Goal: Information Seeking & Learning: Learn about a topic

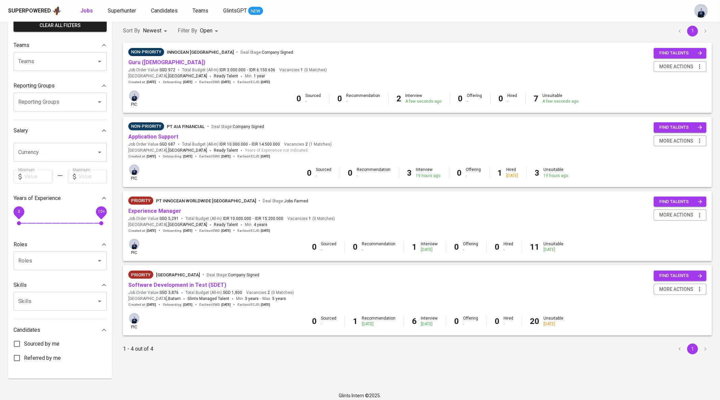
scroll to position [56, 0]
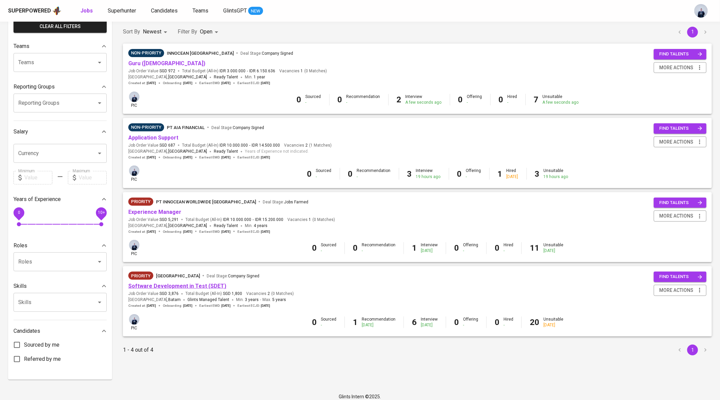
click at [205, 287] on link "Software Development in Test (SDET)" at bounding box center [177, 286] width 98 height 6
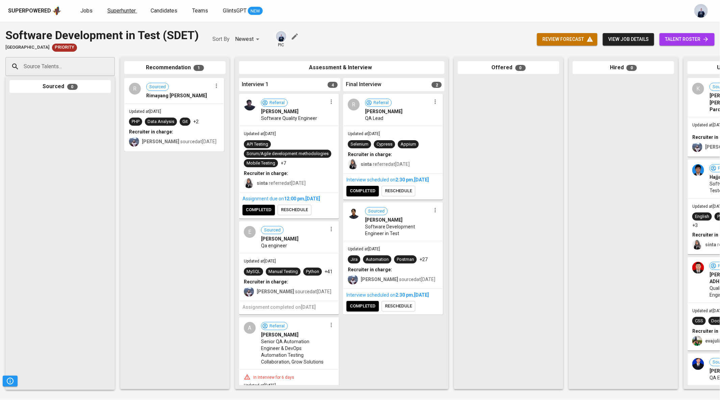
click at [114, 7] on link "Superhunter" at bounding box center [122, 11] width 30 height 8
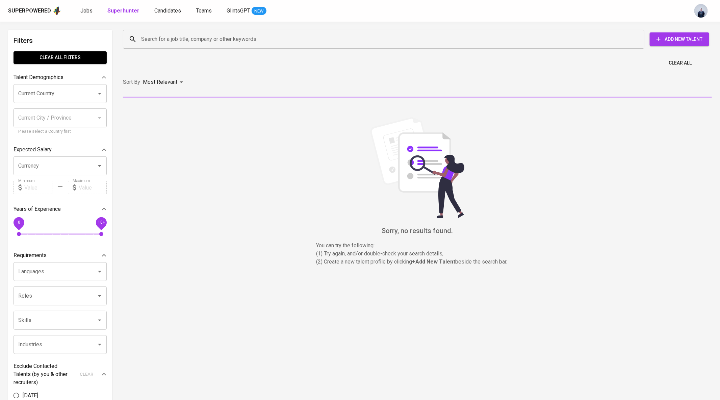
click at [85, 8] on span "Jobs" at bounding box center [86, 10] width 12 height 6
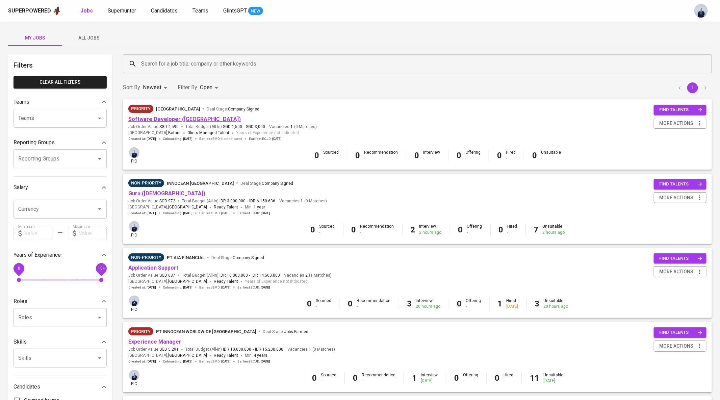
click at [175, 117] on link "Software Developer (Java)" at bounding box center [184, 119] width 113 height 6
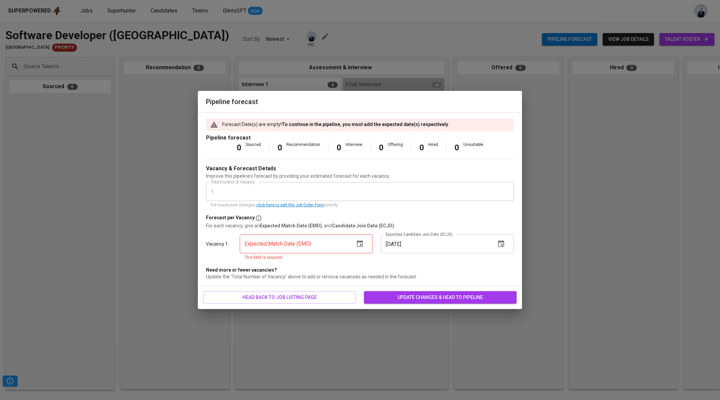
click at [360, 246] on icon "button" at bounding box center [360, 244] width 8 height 8
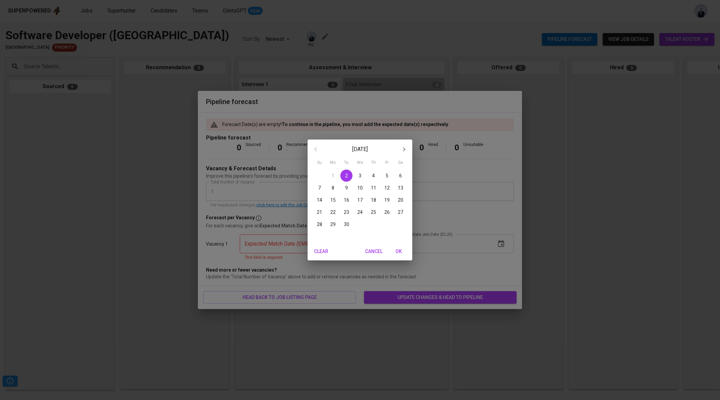
click at [348, 224] on p "30" at bounding box center [346, 224] width 5 height 7
type input "09/30/2025"
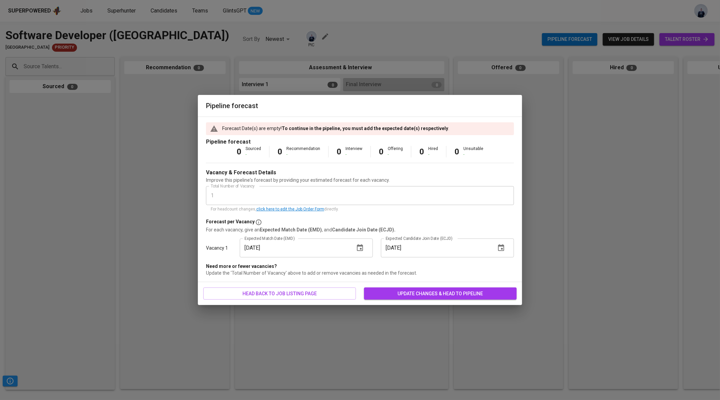
click at [499, 249] on icon "button" at bounding box center [501, 248] width 8 height 8
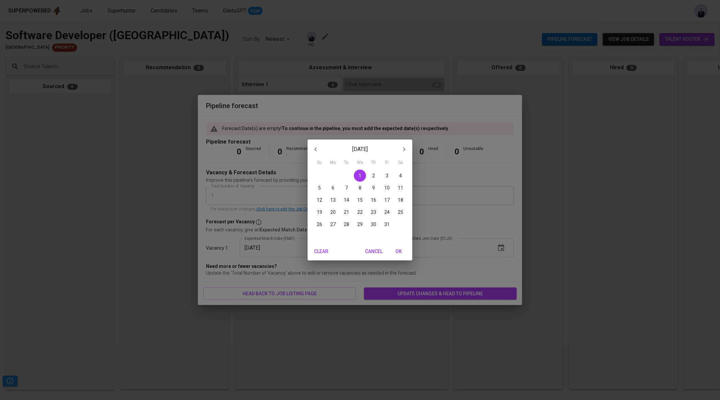
click at [469, 264] on div "October 2025 Su Mo Tu We Th Fr Sa 28 29 30 1 2 3 4 5 6 7 8 9 10 11 12 13 14 15 …" at bounding box center [360, 200] width 720 height 400
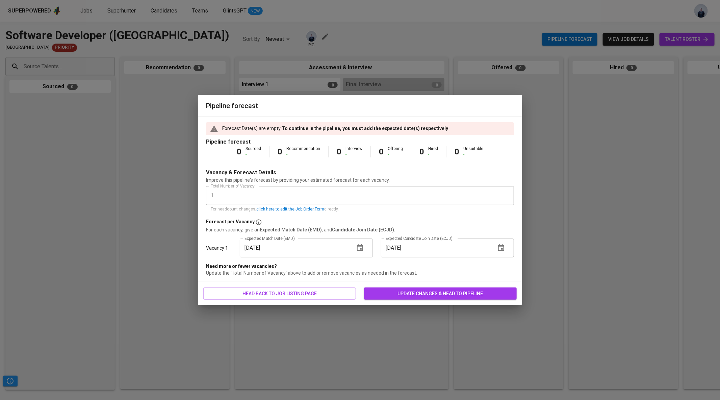
click at [412, 293] on span "update changes & head to pipeline" at bounding box center [441, 294] width 142 height 8
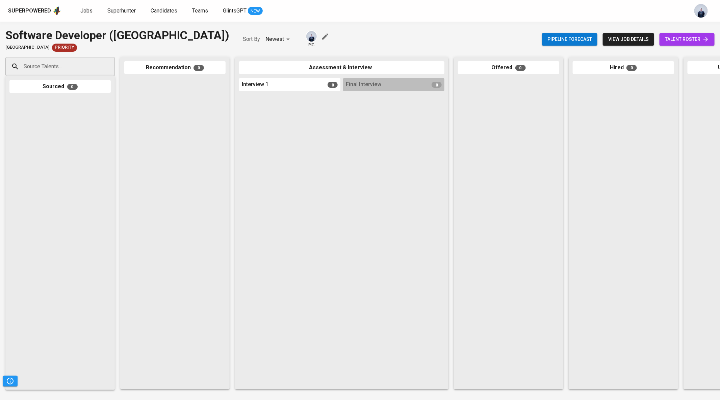
click at [80, 10] on span "Jobs" at bounding box center [86, 10] width 12 height 6
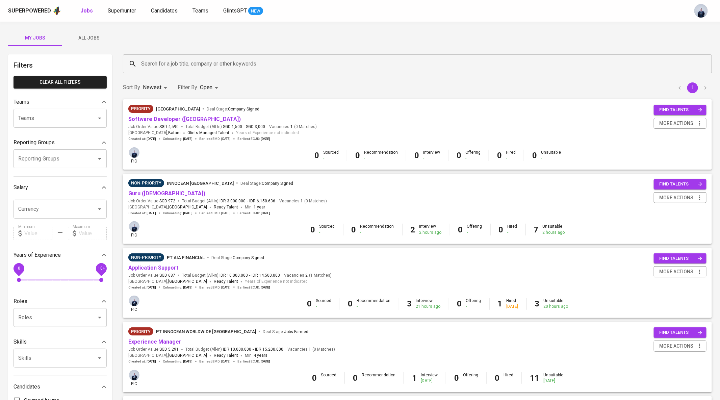
click at [129, 14] on link "Superhunter" at bounding box center [123, 11] width 30 height 8
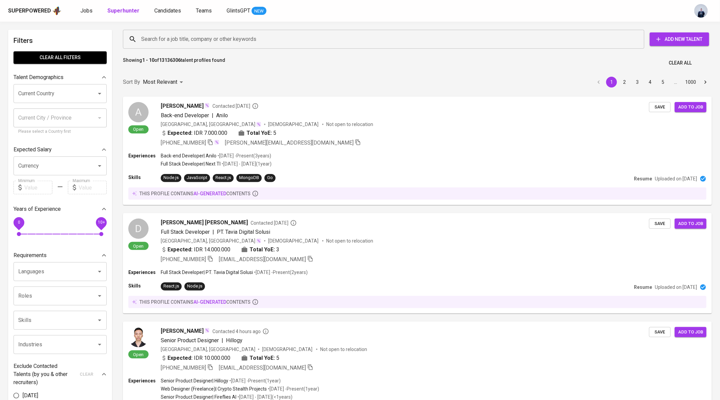
click at [154, 39] on input "Search for a job title, company or other keywords" at bounding box center [386, 39] width 492 height 13
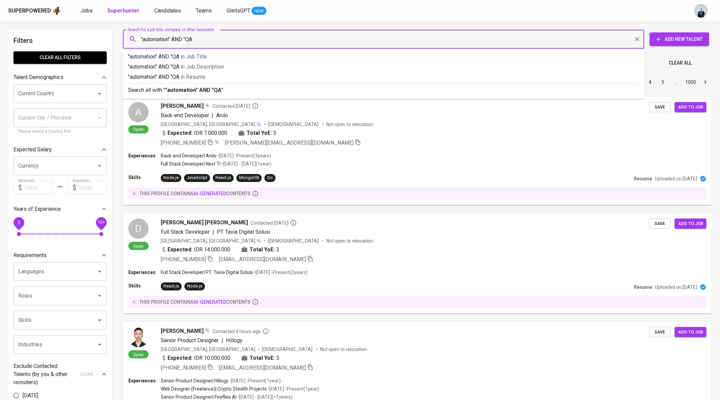
type input ""automation" AND "QA""
click at [169, 90] on b ""automation" AND "QA"" at bounding box center [194, 90] width 58 height 6
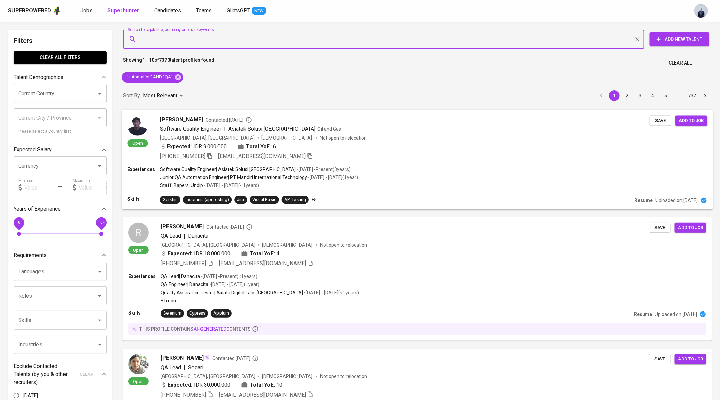
click at [321, 149] on div "Expected: IDR 9.000.000 Total YoE: 6" at bounding box center [405, 147] width 490 height 10
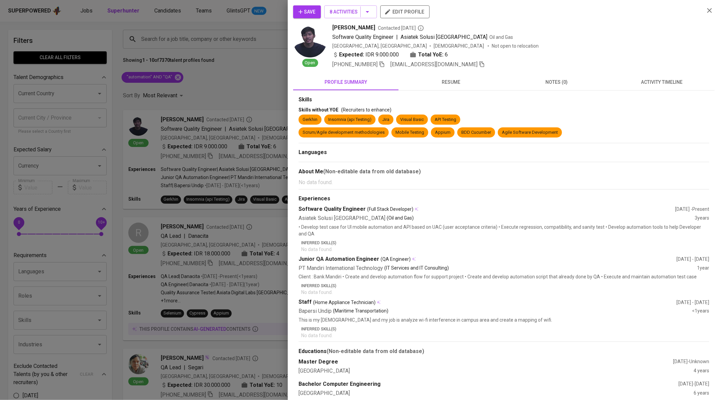
click at [654, 87] on button "activity timeline" at bounding box center [662, 82] width 105 height 16
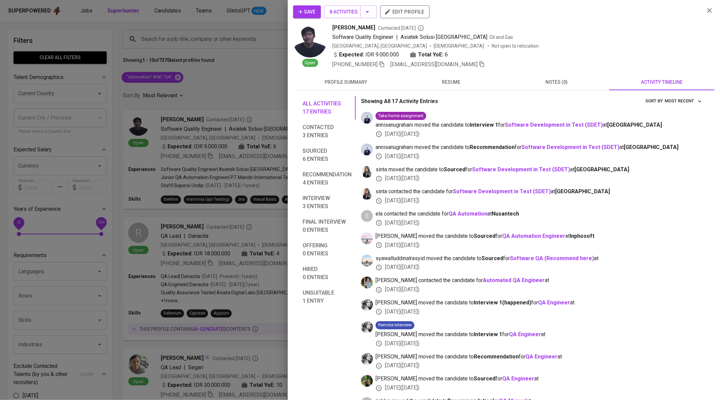
click at [215, 110] on div at bounding box center [360, 200] width 720 height 400
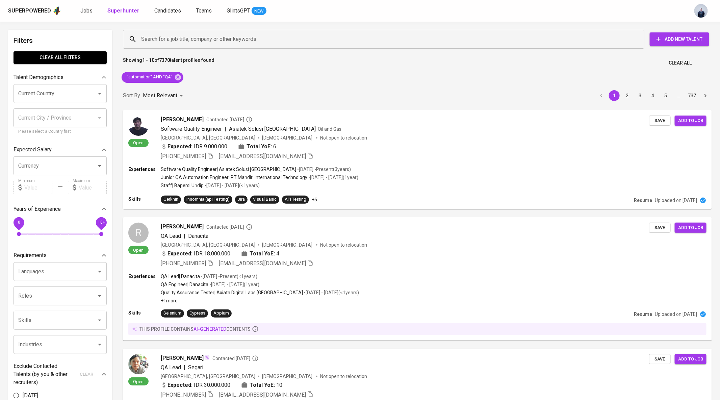
click at [64, 92] on input "Current Country" at bounding box center [51, 93] width 68 height 13
click at [70, 110] on li "[GEOGRAPHIC_DATA]" at bounding box center [60, 113] width 93 height 12
type input "[GEOGRAPHIC_DATA]"
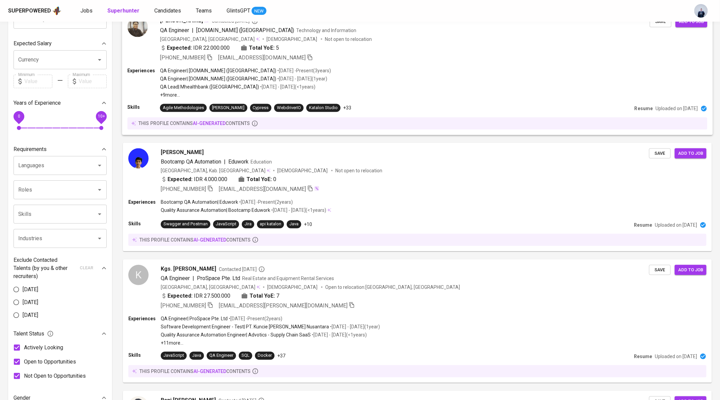
scroll to position [100, 0]
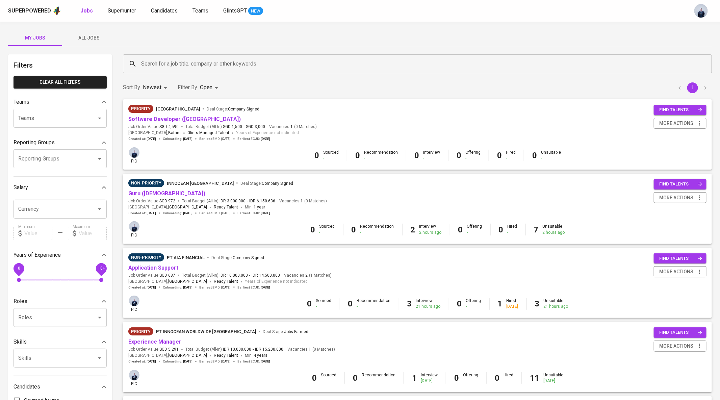
click at [130, 13] on span "Superhunter" at bounding box center [122, 10] width 28 height 6
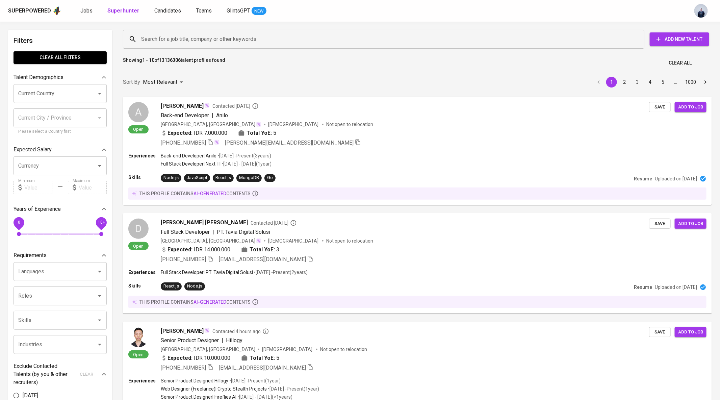
click at [160, 40] on input "Search for a job title, company or other keywords" at bounding box center [386, 39] width 492 height 13
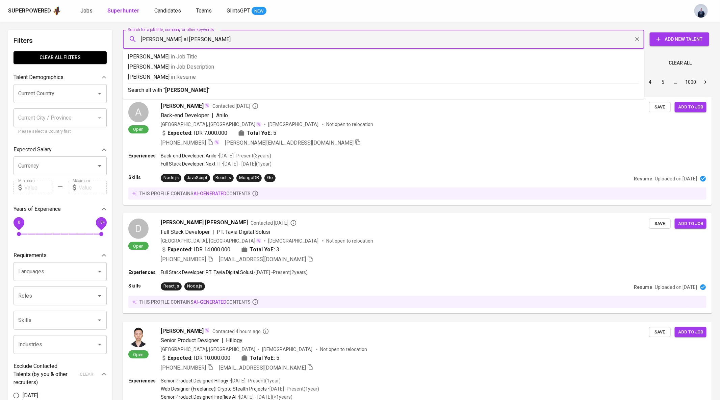
type input "nadia al karina"
click at [175, 88] on b "nadia al karina" at bounding box center [211, 90] width 93 height 6
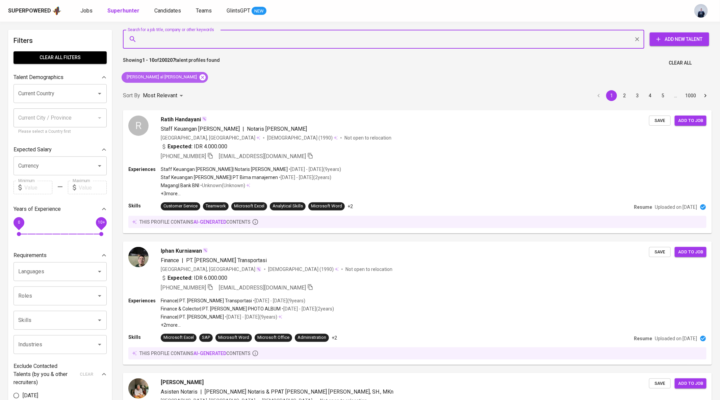
click at [199, 77] on icon at bounding box center [202, 77] width 7 height 7
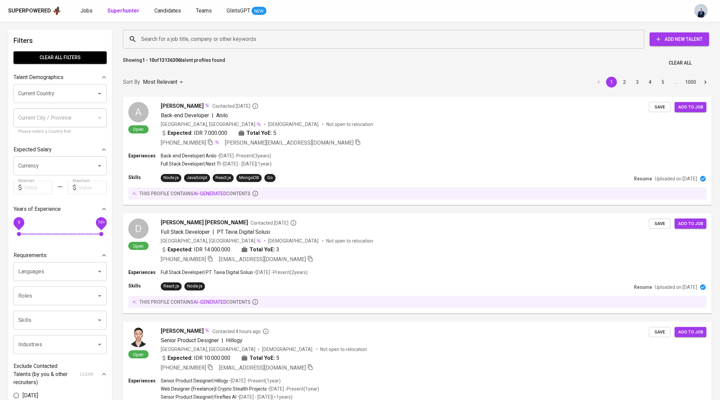
click at [159, 37] on input "Search for a job title, company or other keywords" at bounding box center [386, 39] width 492 height 13
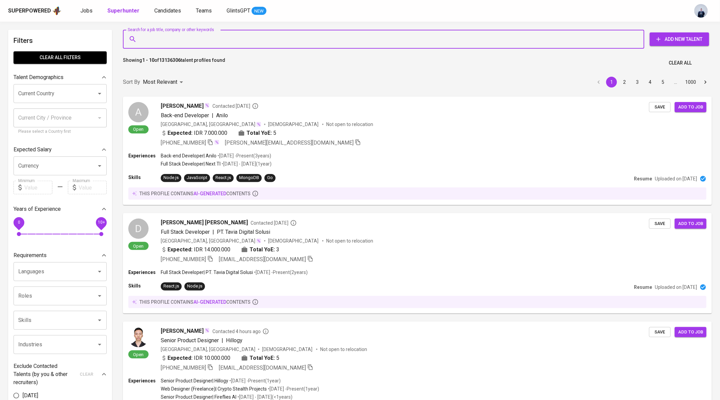
paste input "nadiaalkarina@gmail.com"
type input "nadiaalkarina@gmail.com"
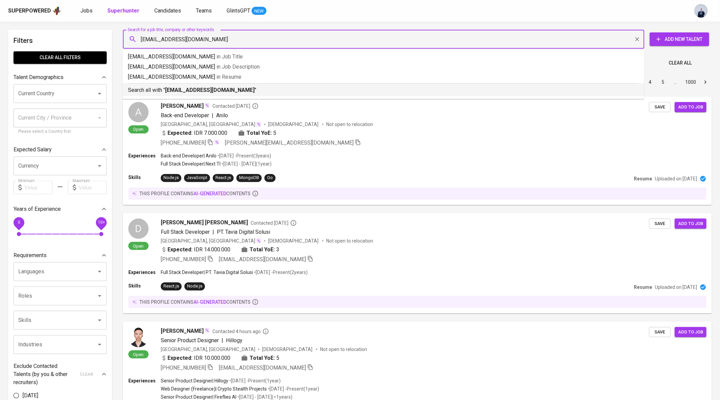
click at [178, 87] on b "nadiaalkarina@gmail.com" at bounding box center [210, 90] width 90 height 6
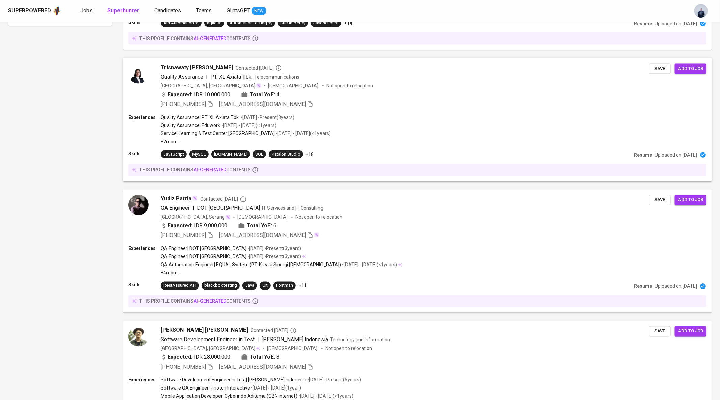
scroll to position [553, 0]
click at [350, 100] on div "+62 856-6667-543 bondartrisnawaty23@gmail.com" at bounding box center [405, 104] width 490 height 8
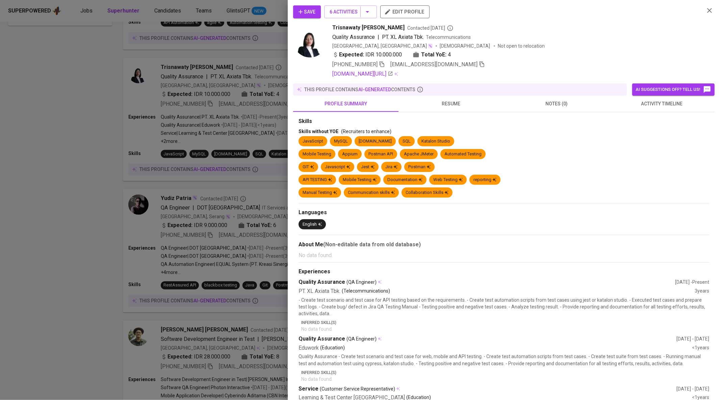
click at [661, 105] on span "activity timeline" at bounding box center [662, 104] width 97 height 8
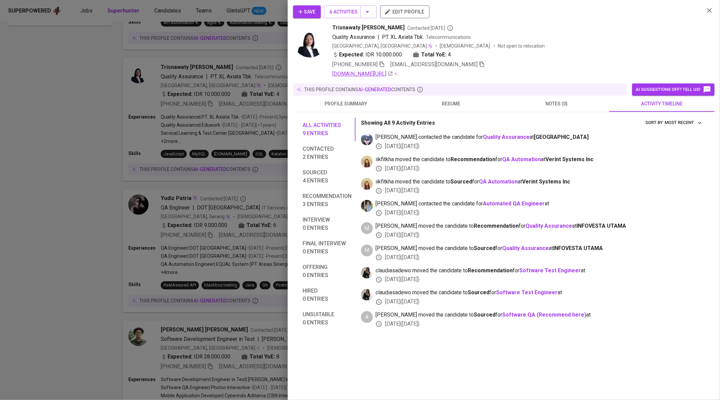
click at [393, 73] on icon at bounding box center [391, 74] width 4 height 4
click at [306, 26] on img at bounding box center [310, 41] width 34 height 34
click at [306, 15] on span "Save" at bounding box center [307, 12] width 17 height 8
click at [195, 97] on div at bounding box center [360, 200] width 720 height 400
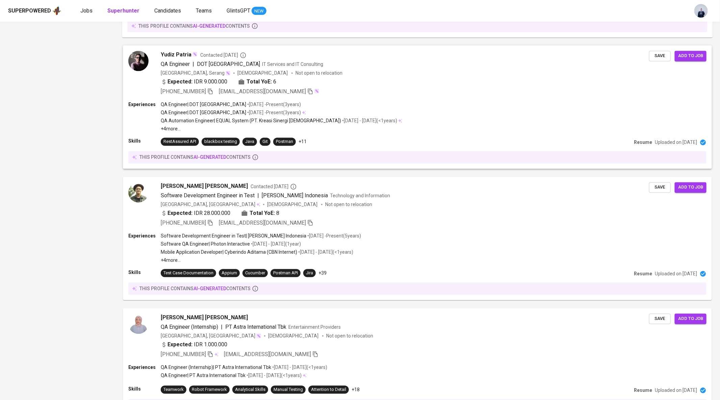
scroll to position [698, 0]
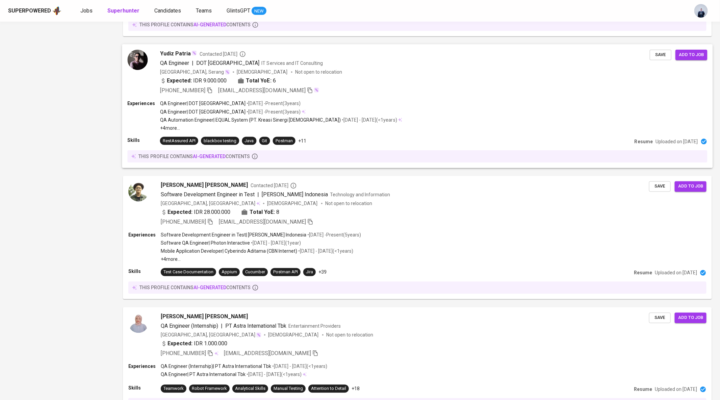
click at [310, 81] on div "Expected: IDR 9.000.000 Total YoE: 6" at bounding box center [405, 82] width 490 height 10
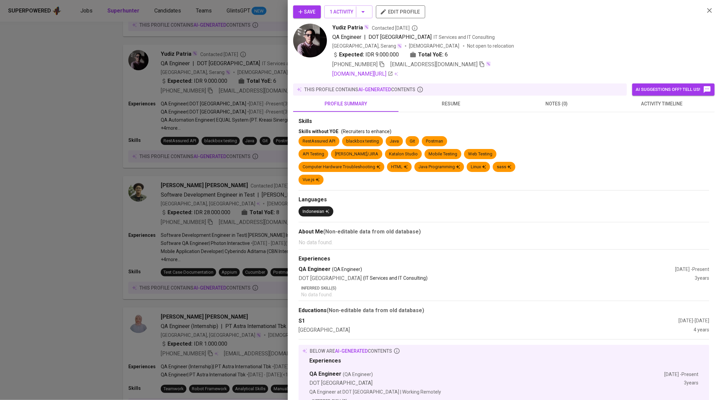
click at [233, 82] on div at bounding box center [360, 200] width 720 height 400
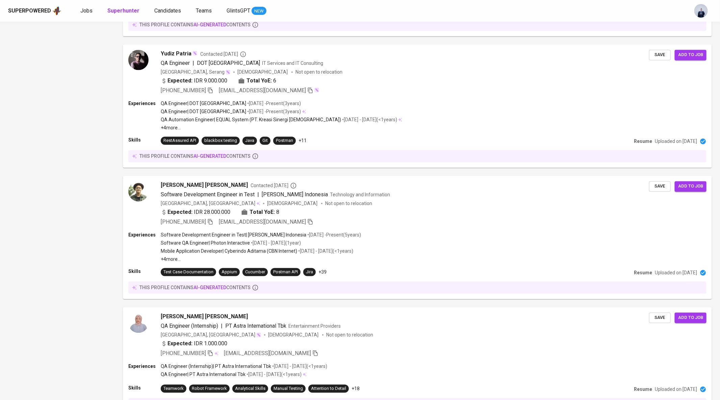
scroll to position [0, 0]
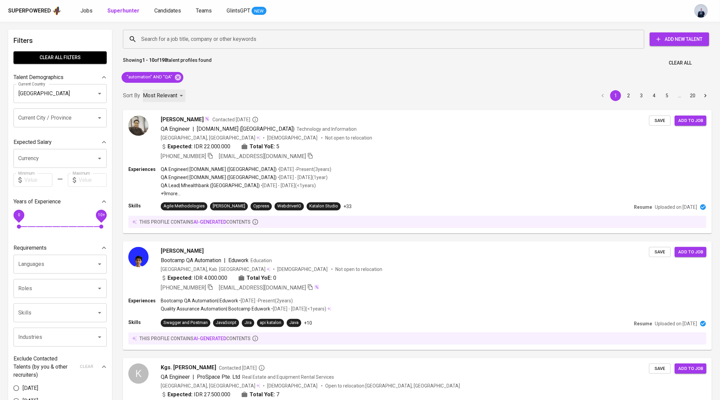
click at [170, 94] on p "Most Relevant" at bounding box center [160, 96] width 34 height 8
click at [166, 118] on li "Newest Profile" at bounding box center [164, 123] width 47 height 12
type input "PROFILE_CREATION"
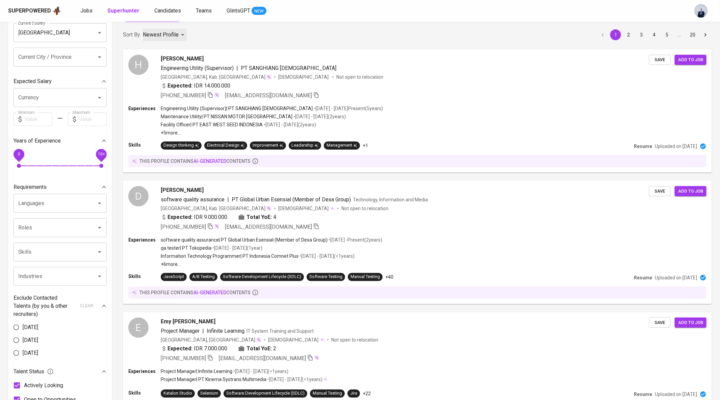
scroll to position [60, 0]
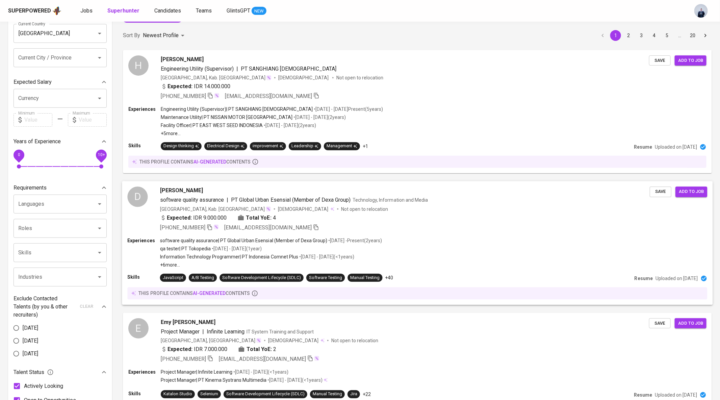
click at [332, 210] on div "Indonesia, Kab. Kulon Progo Female Not open to relocation" at bounding box center [405, 208] width 490 height 7
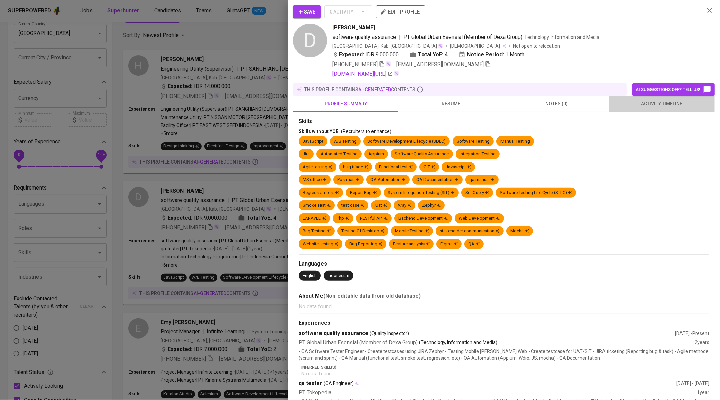
click at [650, 102] on span "activity timeline" at bounding box center [662, 104] width 97 height 8
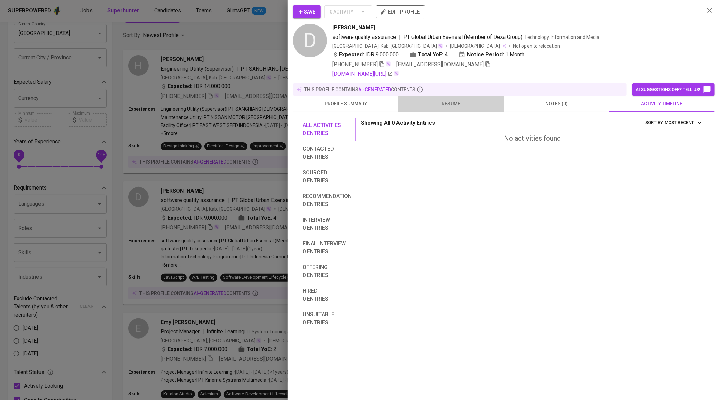
click at [445, 105] on span "resume" at bounding box center [451, 104] width 97 height 8
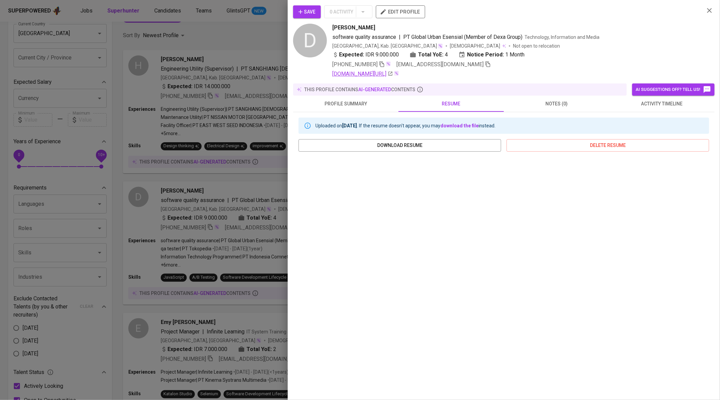
click at [393, 72] on link "linkedin.com/in/devi-qurnia-sari-a6b190181" at bounding box center [362, 74] width 61 height 8
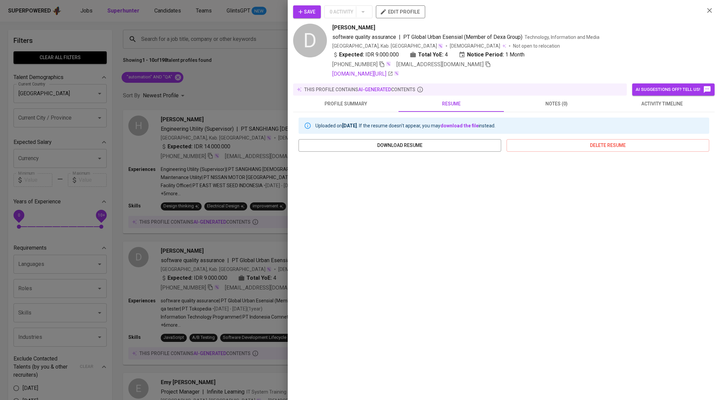
scroll to position [60, 0]
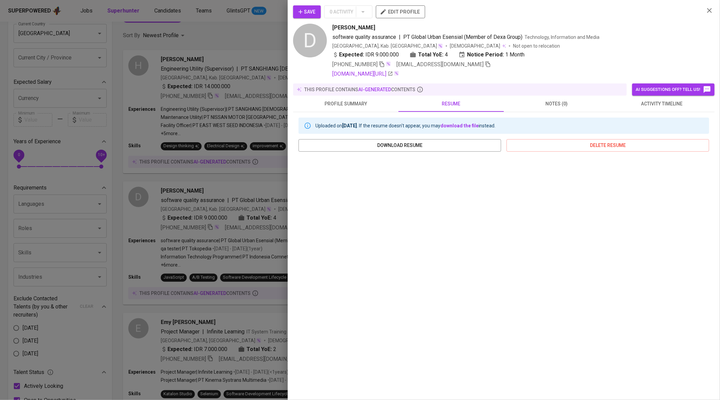
click at [312, 15] on span "Save" at bounding box center [307, 12] width 17 height 8
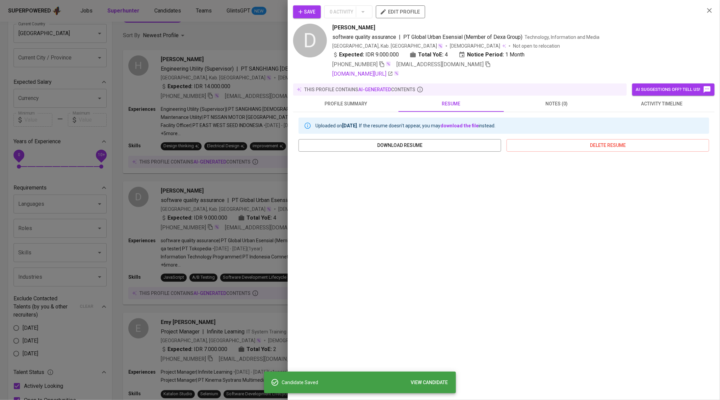
click at [222, 94] on div at bounding box center [360, 200] width 720 height 400
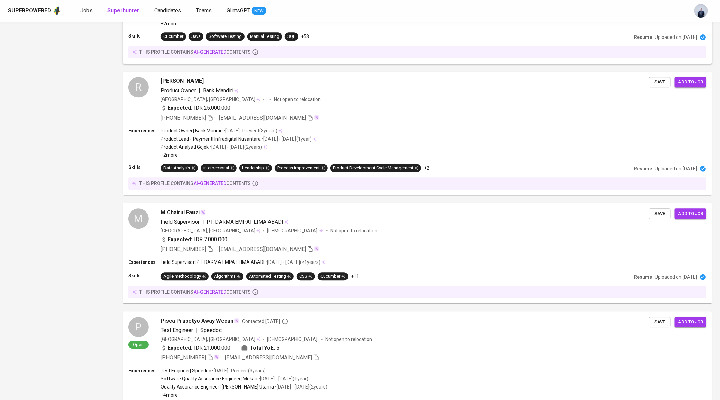
scroll to position [1021, 0]
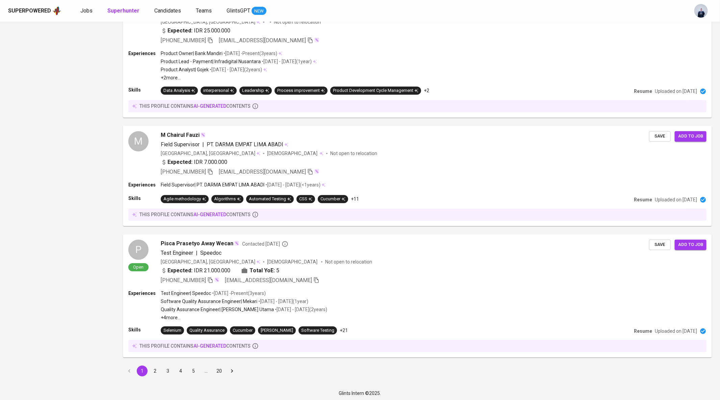
click at [154, 367] on button "2" at bounding box center [155, 371] width 11 height 11
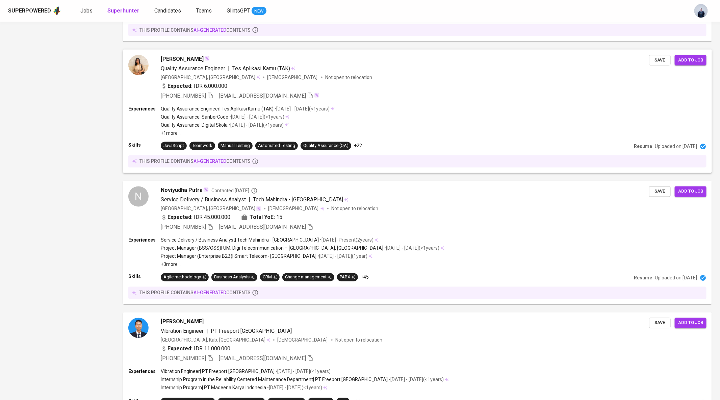
scroll to position [577, 0]
click at [286, 75] on div "[GEOGRAPHIC_DATA], [GEOGRAPHIC_DATA] [DEMOGRAPHIC_DATA] Not open to relocation" at bounding box center [405, 77] width 490 height 7
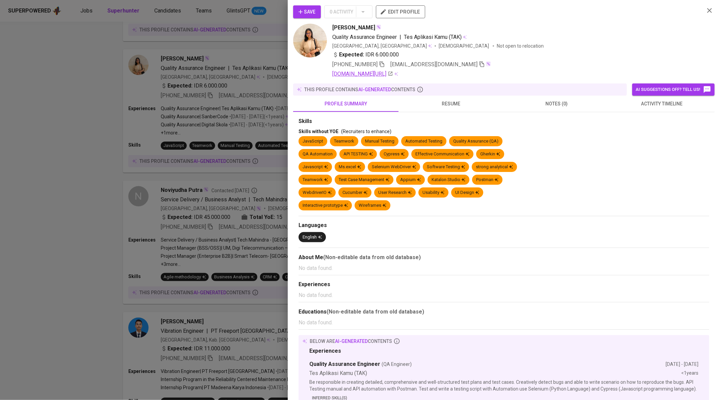
click at [393, 73] on link "linkedin.com/in/angeli-rinawati-silaban-5114a0228" at bounding box center [362, 74] width 61 height 8
click at [192, 115] on div at bounding box center [360, 200] width 720 height 400
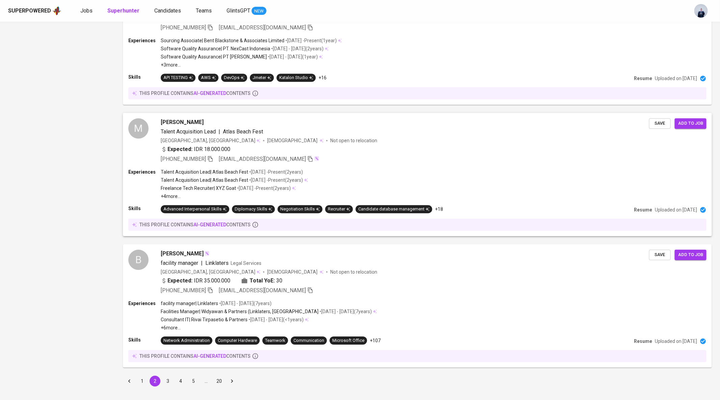
scroll to position [1043, 0]
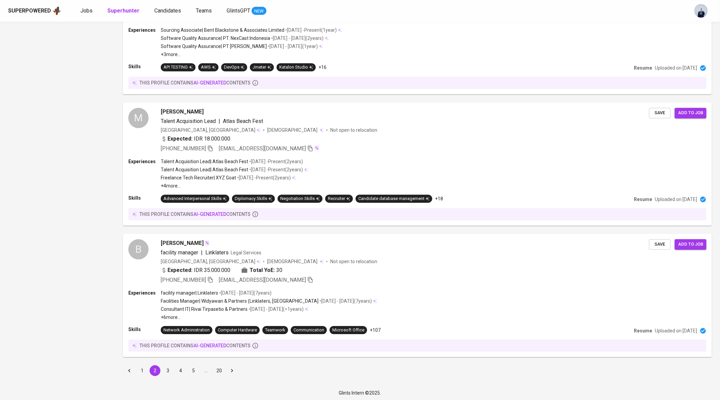
drag, startPoint x: 168, startPoint y: 368, endPoint x: 236, endPoint y: 97, distance: 279.0
click at [168, 368] on button "3" at bounding box center [168, 370] width 11 height 11
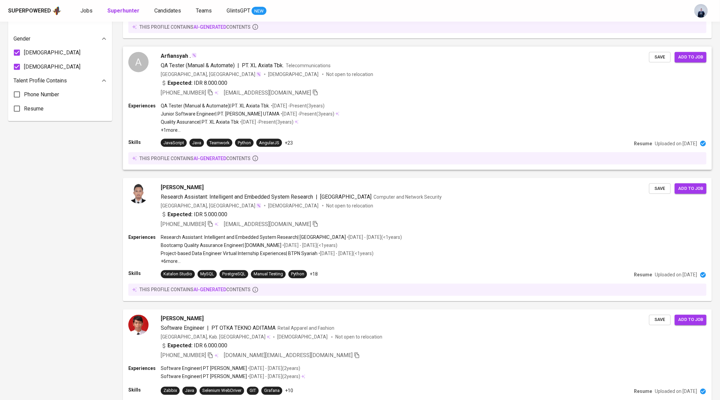
scroll to position [459, 0]
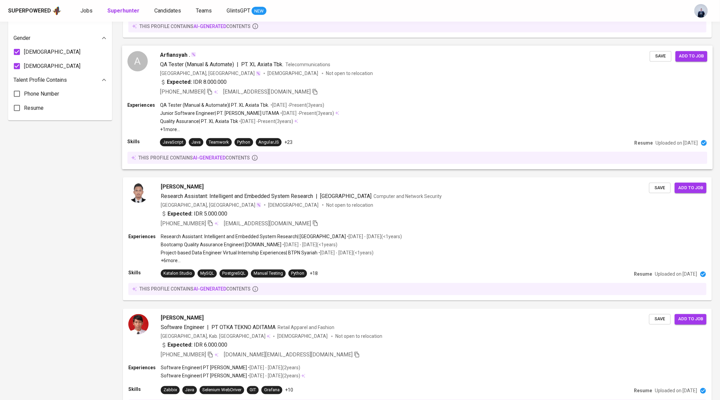
click at [334, 81] on div "Expected: IDR 8.000.000" at bounding box center [405, 83] width 490 height 10
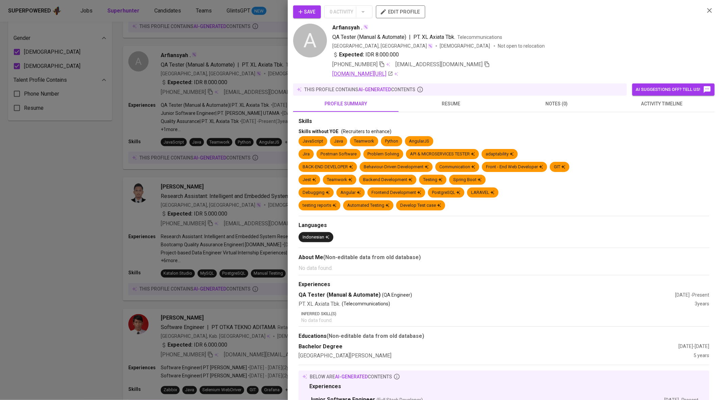
click at [388, 74] on icon at bounding box center [390, 73] width 5 height 5
click at [453, 103] on span "resume" at bounding box center [451, 104] width 97 height 8
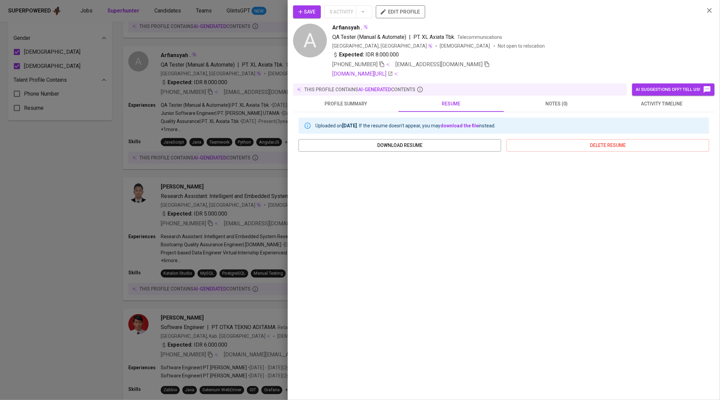
click at [657, 103] on span "activity timeline" at bounding box center [662, 104] width 97 height 8
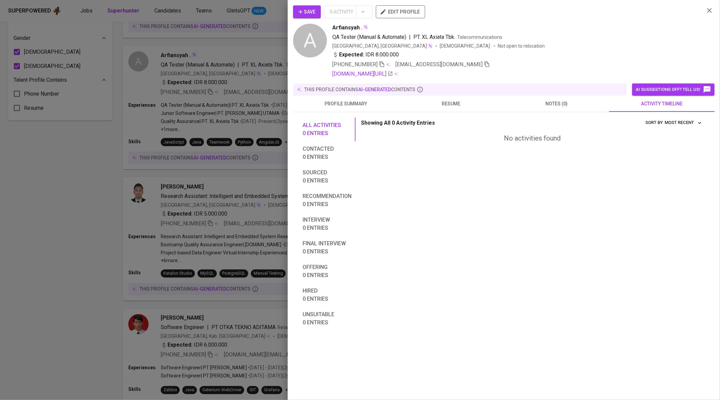
click at [342, 101] on span "profile summary" at bounding box center [345, 104] width 97 height 8
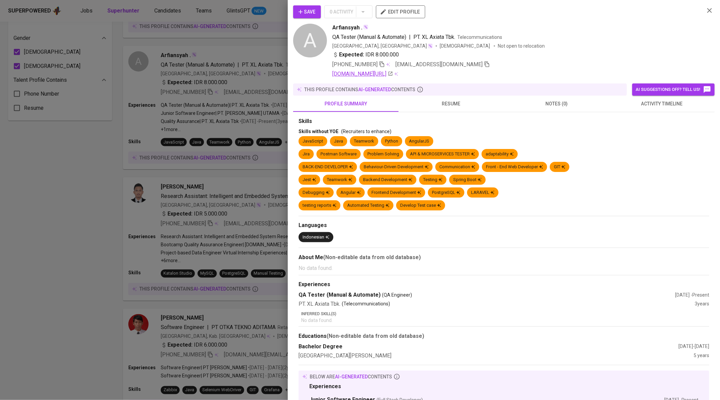
click at [388, 73] on icon at bounding box center [390, 73] width 5 height 5
click at [484, 63] on icon "button" at bounding box center [487, 64] width 6 height 6
click at [151, 101] on div at bounding box center [360, 200] width 720 height 400
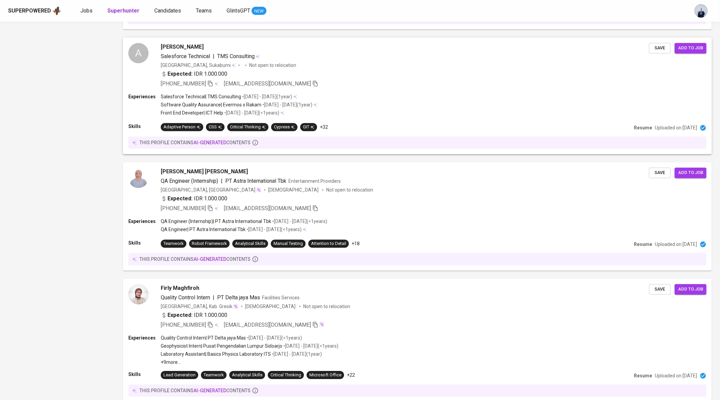
scroll to position [1022, 0]
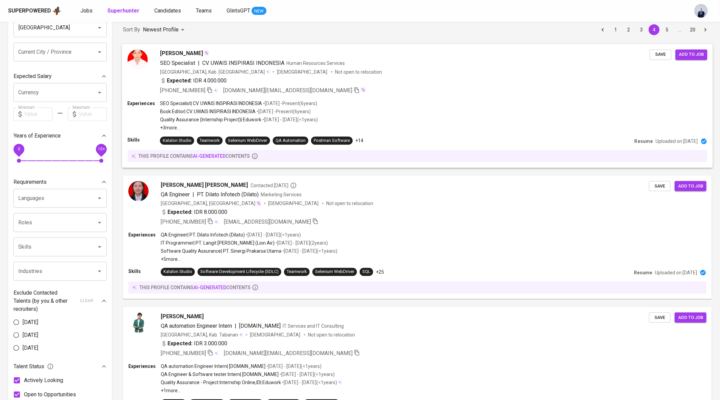
scroll to position [68, 0]
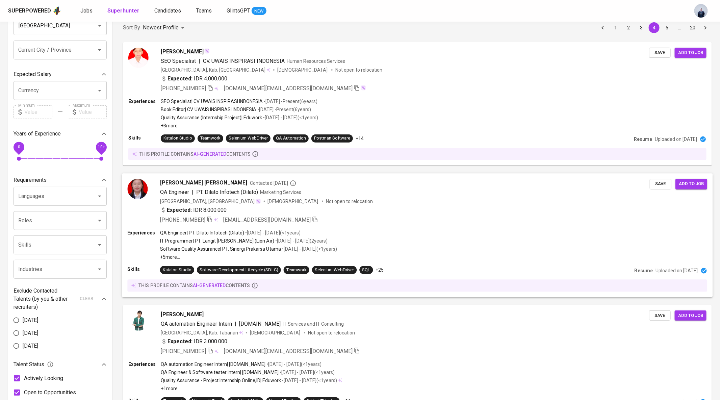
click at [659, 183] on span "Save" at bounding box center [660, 184] width 15 height 8
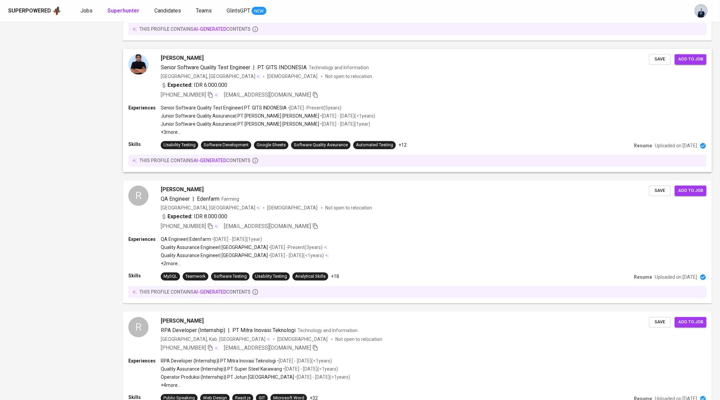
scroll to position [721, 0]
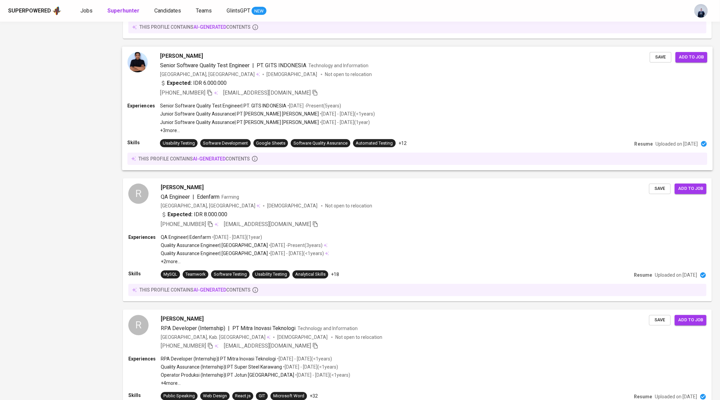
click at [422, 97] on div "Raden Cepi Okiyandi Senior Software Quality Test Engineer | PT. GITS INDONESIA …" at bounding box center [417, 74] width 591 height 56
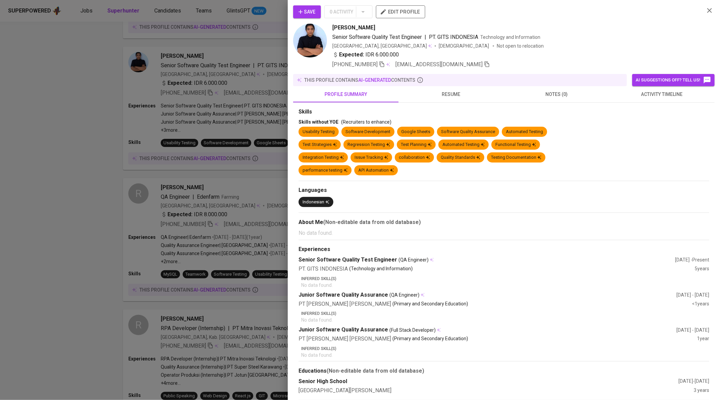
click at [452, 91] on span "resume" at bounding box center [451, 94] width 97 height 8
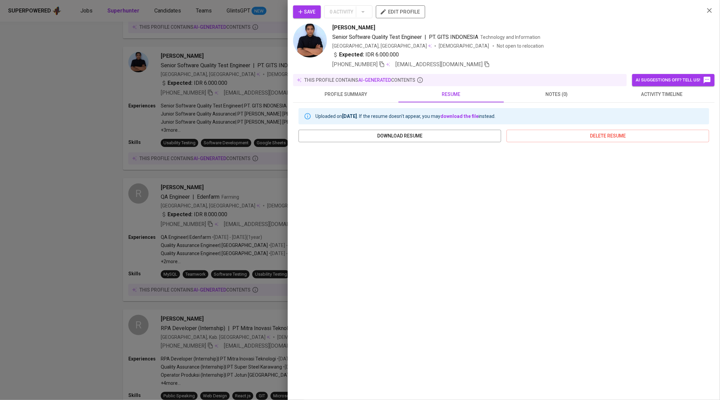
click at [159, 157] on div at bounding box center [360, 200] width 720 height 400
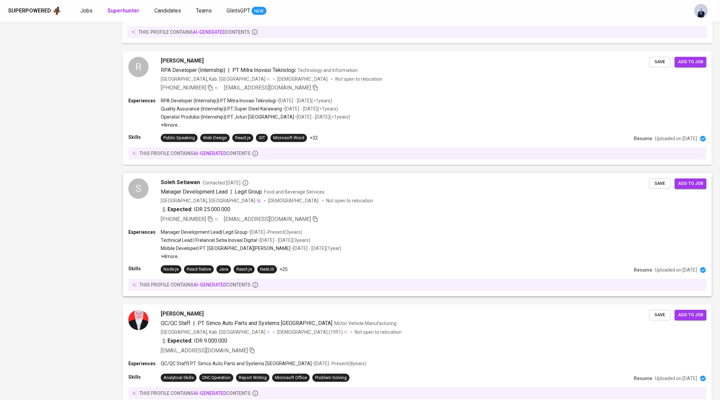
scroll to position [1027, 0]
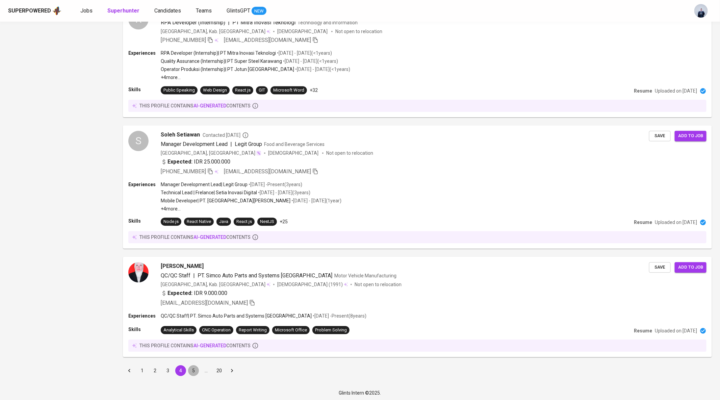
click at [191, 367] on button "5" at bounding box center [193, 370] width 11 height 11
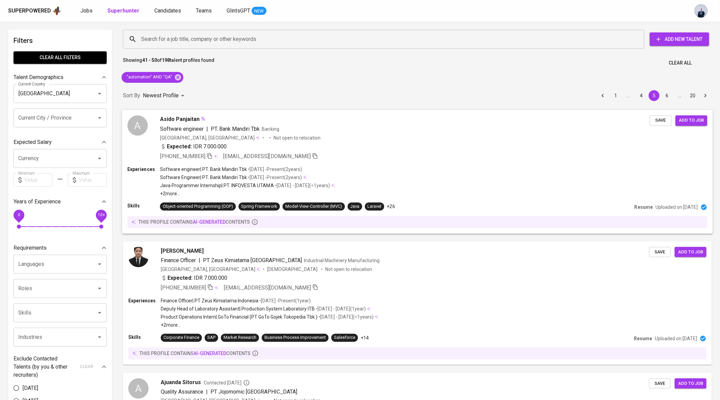
click at [296, 127] on div "Software engineer | PT. Bank Mandiri Tbk Banking" at bounding box center [405, 129] width 490 height 8
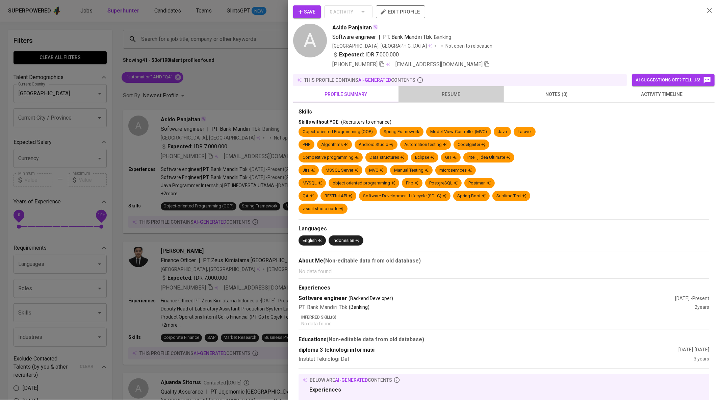
click at [446, 94] on span "resume" at bounding box center [451, 94] width 97 height 8
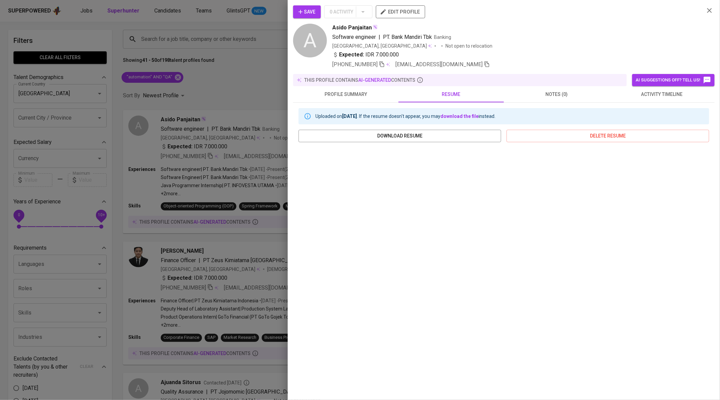
click at [378, 95] on span "profile summary" at bounding box center [345, 94] width 97 height 8
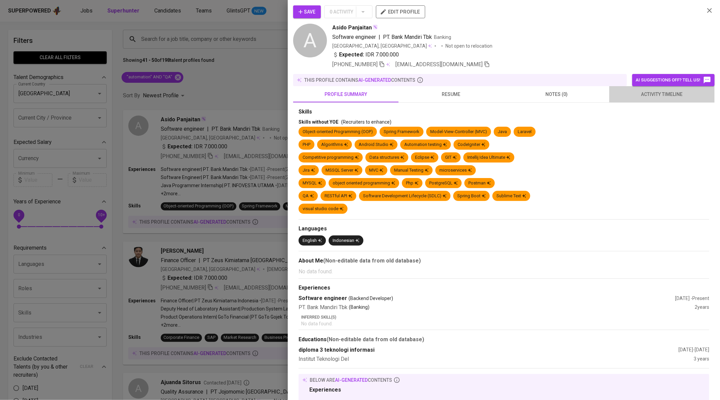
click at [651, 97] on span "activity timeline" at bounding box center [662, 94] width 97 height 8
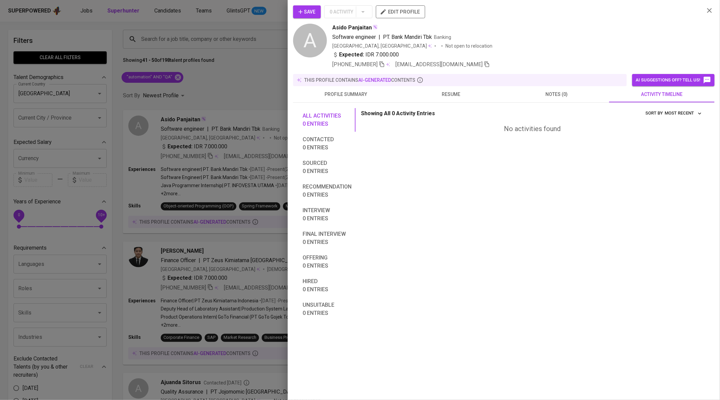
click at [193, 85] on div at bounding box center [360, 200] width 720 height 400
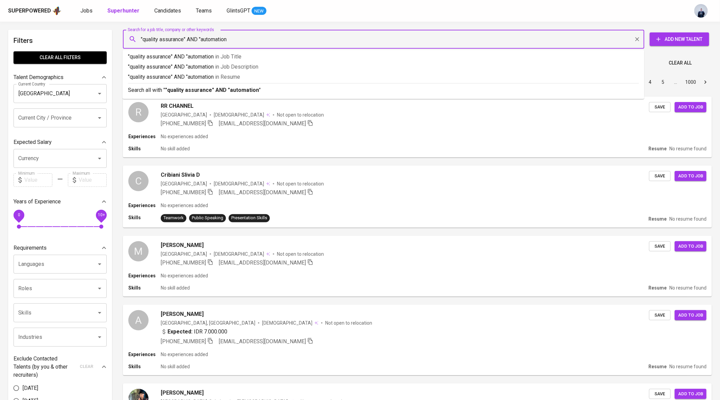
type input ""quality assurance" AND "automation""
click at [186, 95] on li "Search all with " "quality assurance" AND "automation" "" at bounding box center [384, 89] width 522 height 13
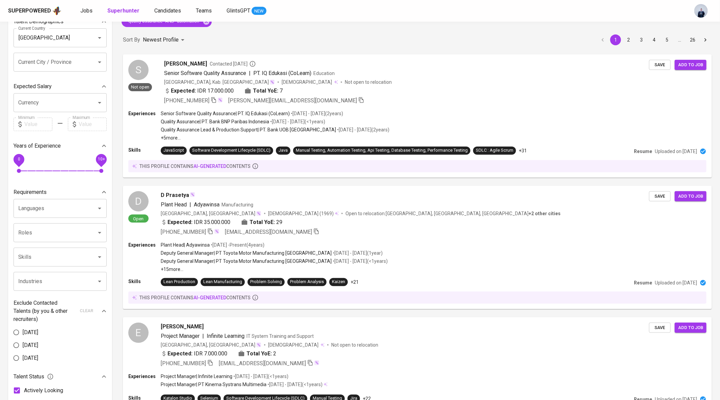
scroll to position [53, 0]
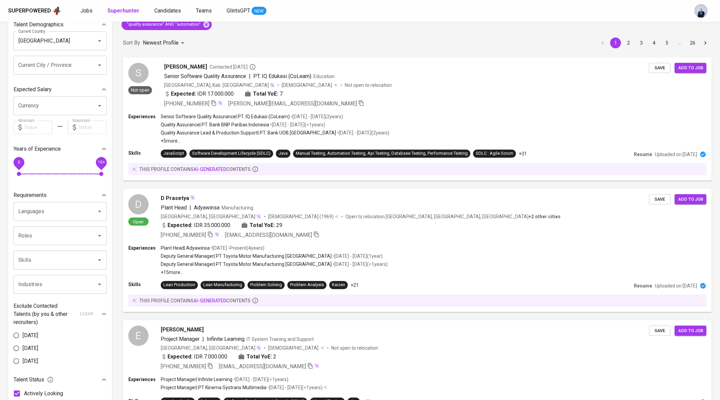
click at [58, 105] on input "Currency" at bounding box center [51, 105] width 68 height 13
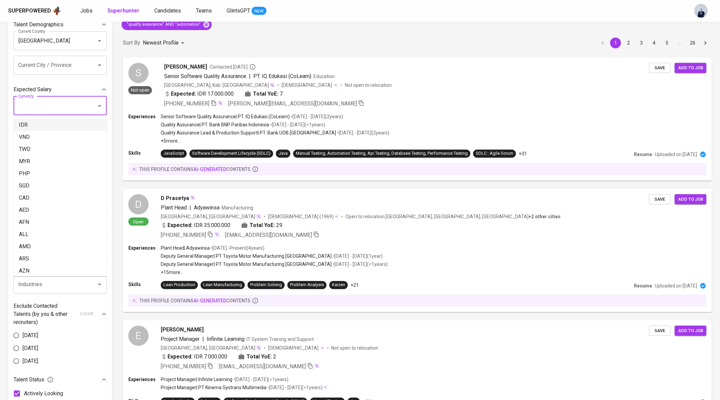
click at [38, 125] on li "IDR" at bounding box center [60, 125] width 93 height 12
type input "IDR"
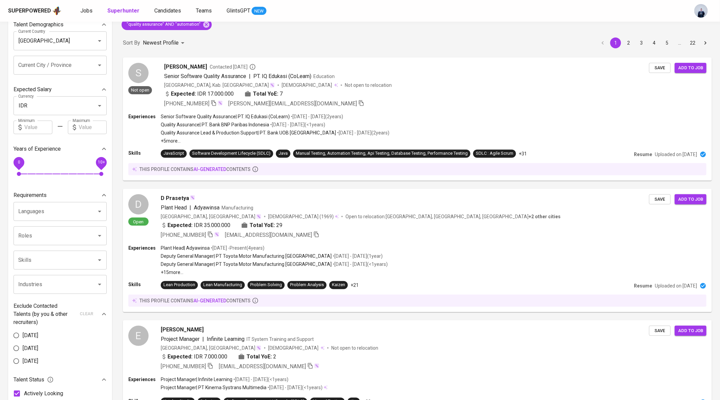
click at [88, 129] on input "text" at bounding box center [93, 128] width 28 height 14
type input "11.000.000"
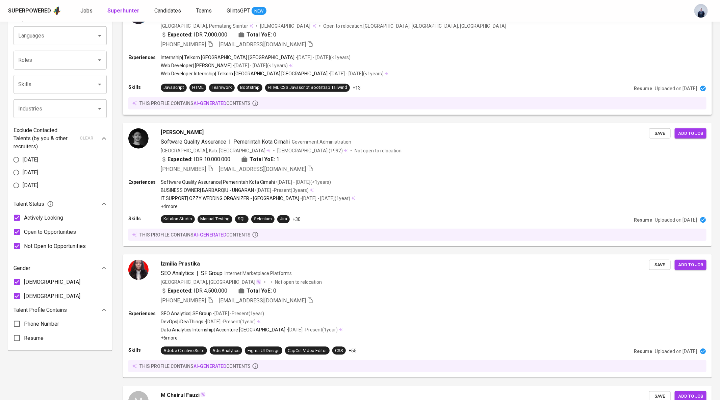
scroll to position [241, 0]
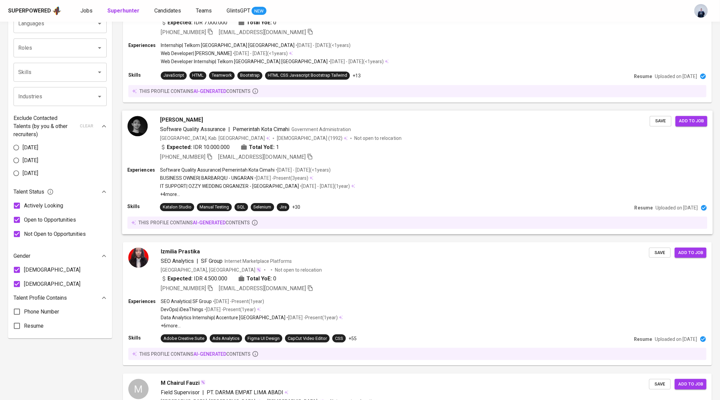
click at [371, 155] on div "+62 857-2742-0480 ardhi.informatics@gmail.com" at bounding box center [405, 157] width 490 height 8
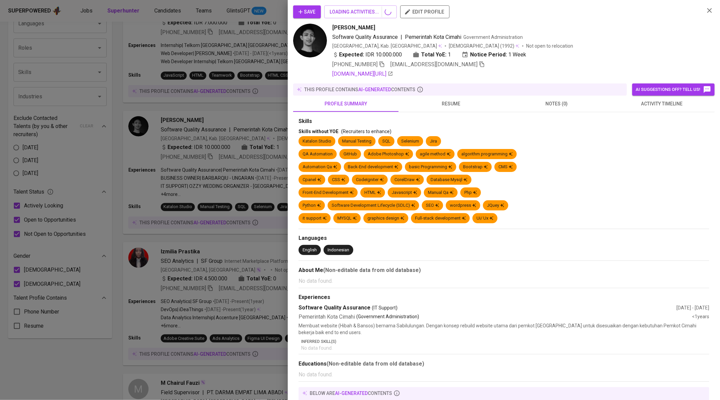
scroll to position [0, 0]
click at [649, 98] on button "activity timeline" at bounding box center [662, 104] width 105 height 16
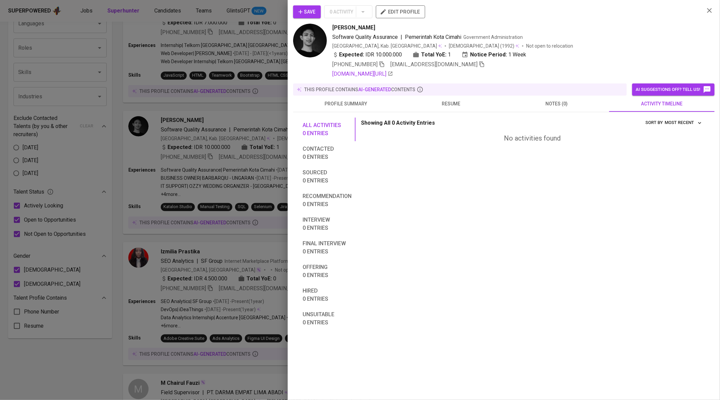
scroll to position [241, 0]
click at [223, 125] on div at bounding box center [360, 200] width 720 height 400
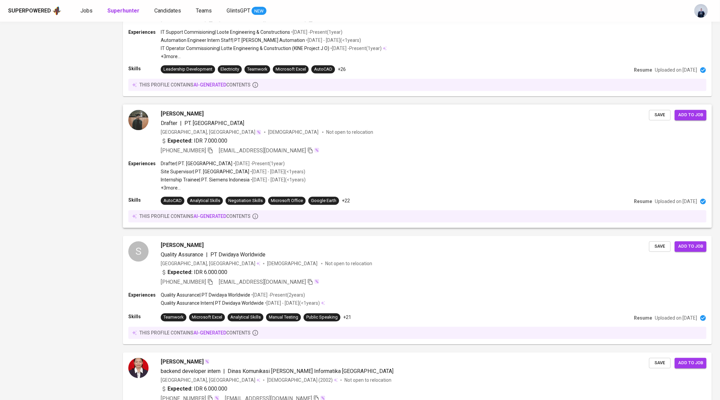
scroll to position [985, 0]
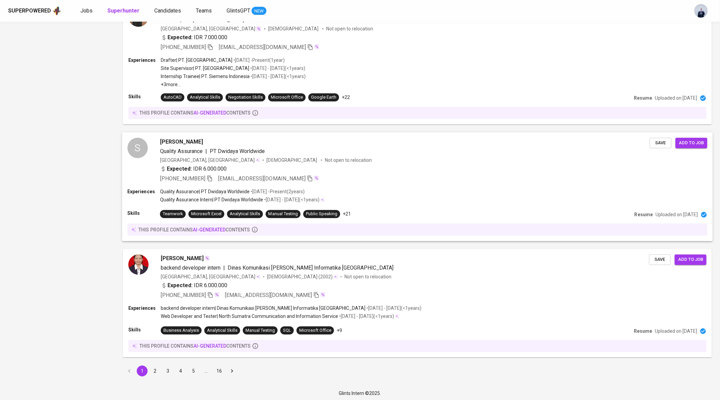
click at [327, 157] on div "Indonesia, Jakarta Timur Female Not open to relocation" at bounding box center [405, 160] width 490 height 7
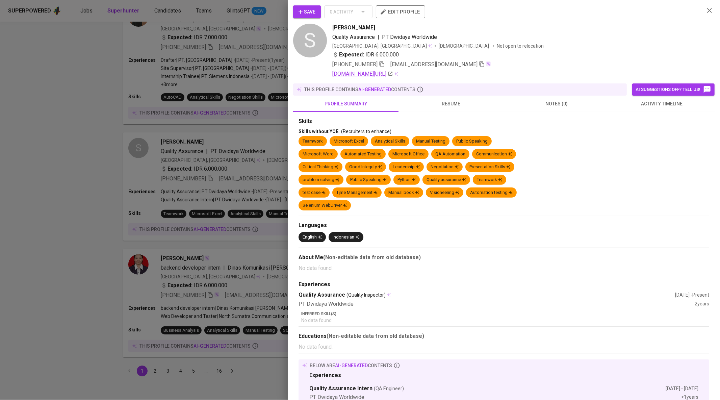
click at [393, 72] on icon at bounding box center [390, 73] width 5 height 5
click at [190, 162] on div at bounding box center [360, 200] width 720 height 400
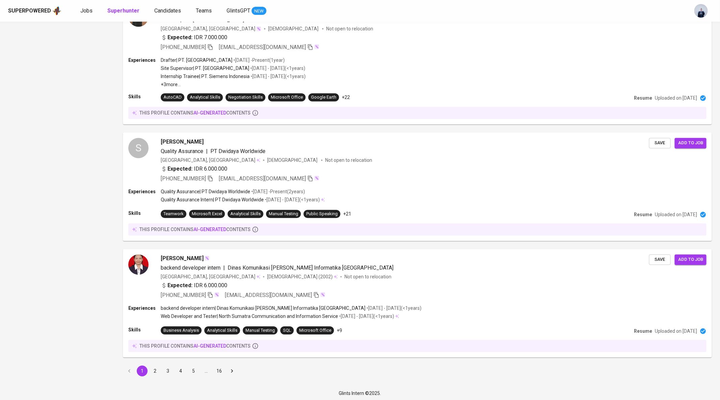
click at [157, 370] on button "2" at bounding box center [155, 371] width 11 height 11
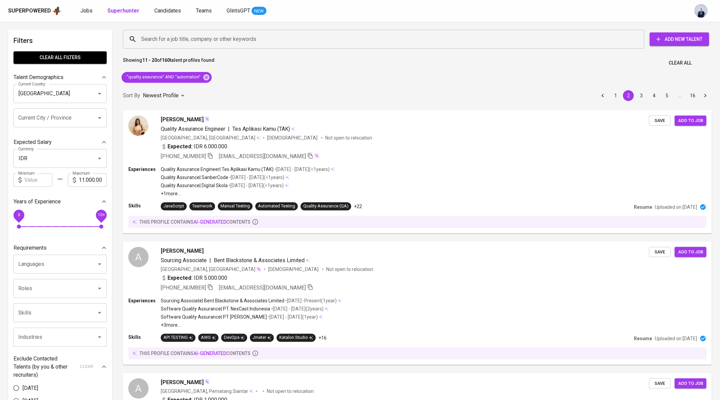
scroll to position [4, 0]
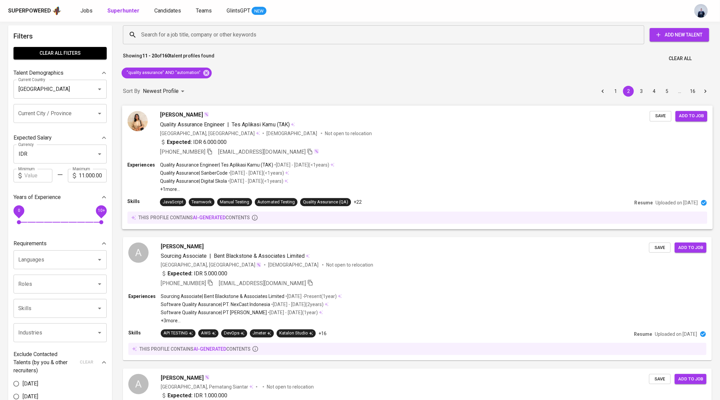
click at [319, 141] on div "Expected: IDR 6.000.000" at bounding box center [405, 143] width 490 height 10
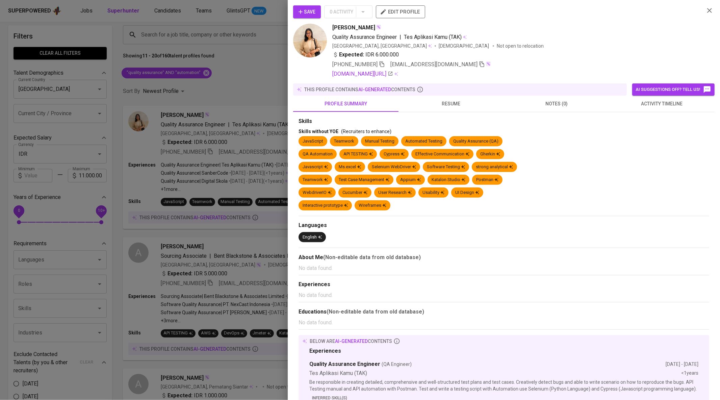
click at [204, 120] on div at bounding box center [360, 200] width 720 height 400
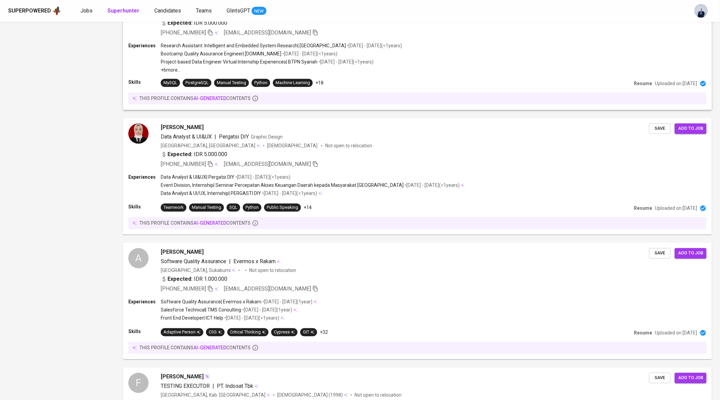
scroll to position [873, 0]
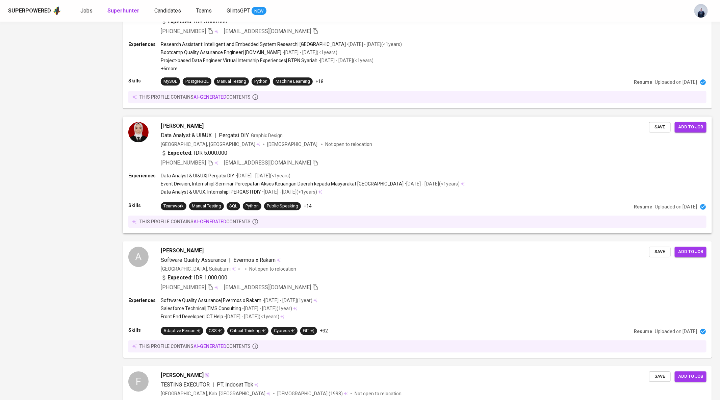
click at [401, 122] on div "Leni Andriani" at bounding box center [405, 126] width 489 height 8
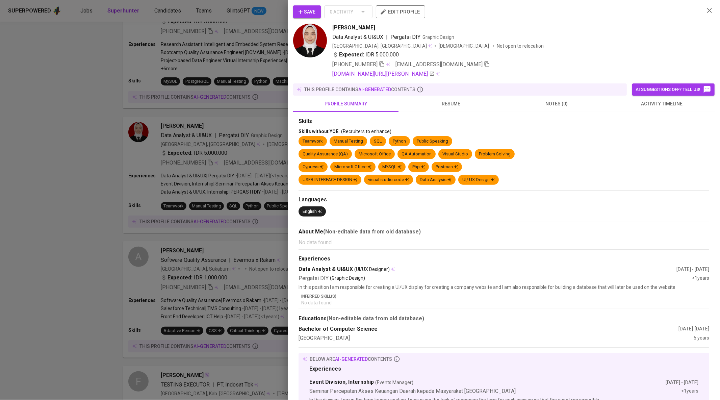
click at [210, 160] on div at bounding box center [360, 200] width 720 height 400
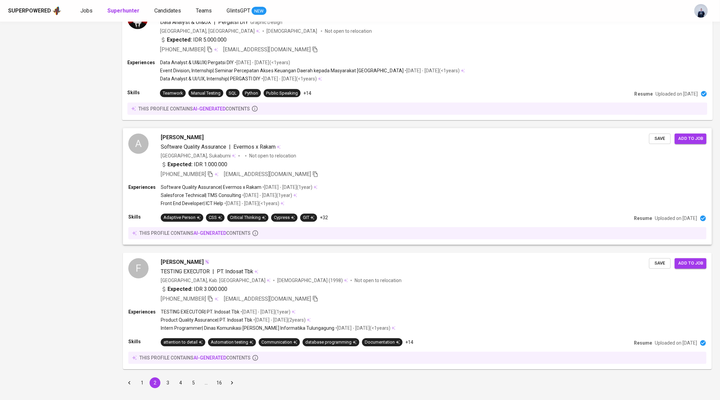
scroll to position [998, 0]
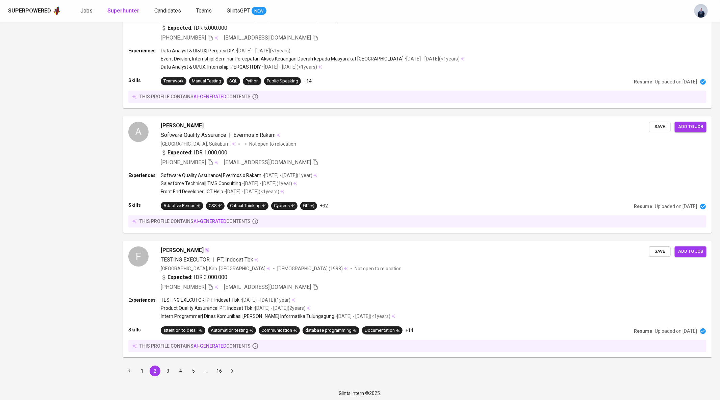
click at [167, 368] on button "3" at bounding box center [168, 371] width 11 height 11
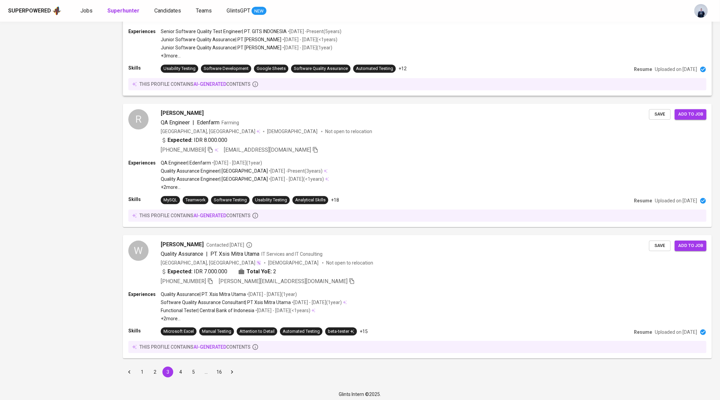
scroll to position [1029, 0]
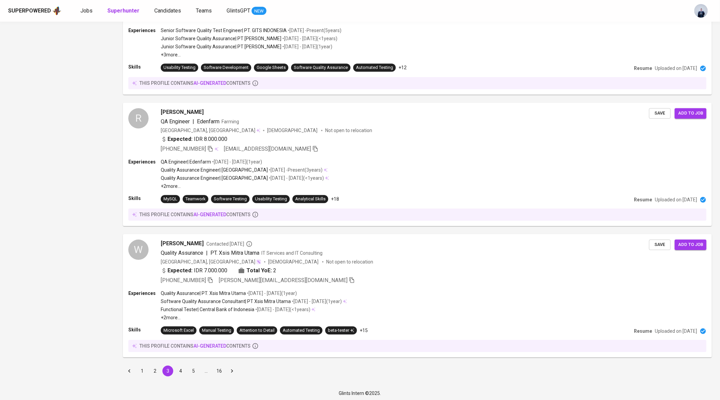
click at [180, 370] on button "4" at bounding box center [180, 371] width 11 height 11
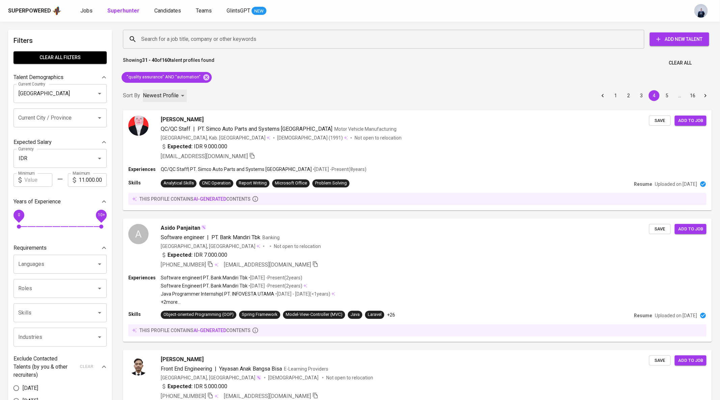
click at [171, 93] on p "Newest Profile" at bounding box center [161, 96] width 36 height 8
click at [168, 112] on li "Most Relevant" at bounding box center [165, 110] width 47 height 12
type input "MOST_RELEVANT"
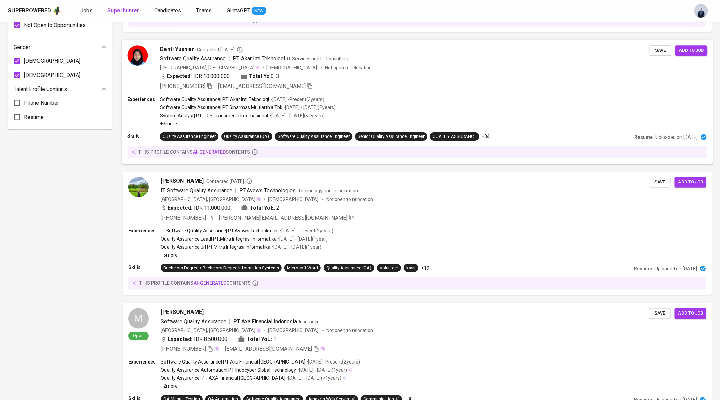
scroll to position [456, 0]
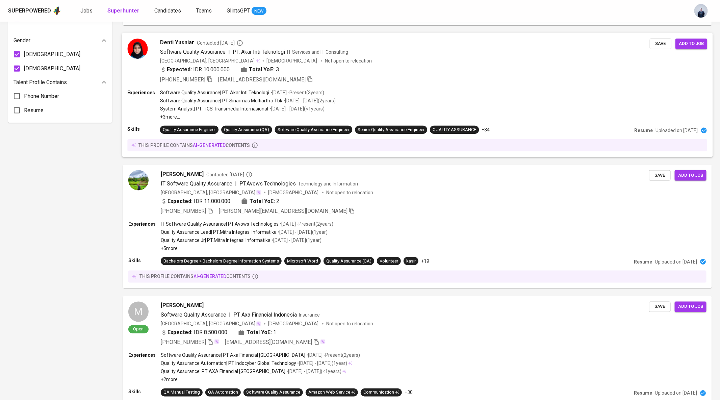
click at [320, 67] on div "Expected: IDR 10.000.000 Total YoE: 3" at bounding box center [405, 71] width 490 height 10
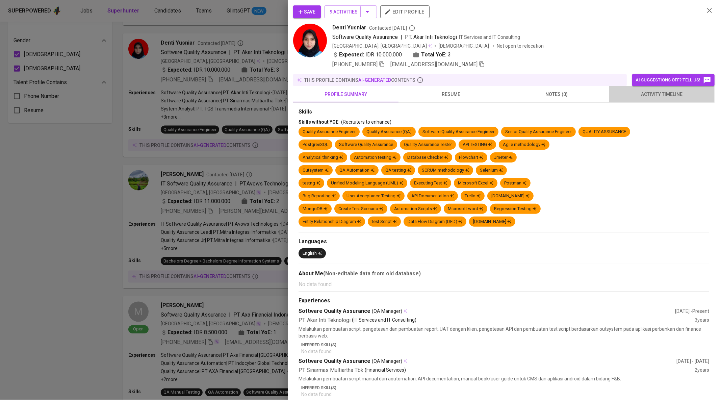
click at [647, 94] on span "activity timeline" at bounding box center [662, 94] width 97 height 8
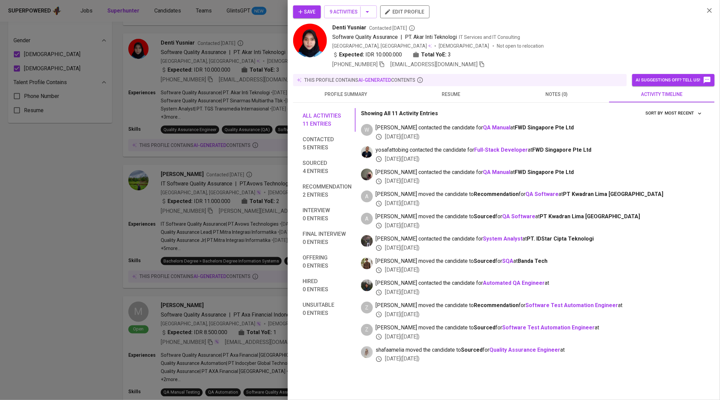
click at [444, 98] on button "resume" at bounding box center [451, 94] width 105 height 16
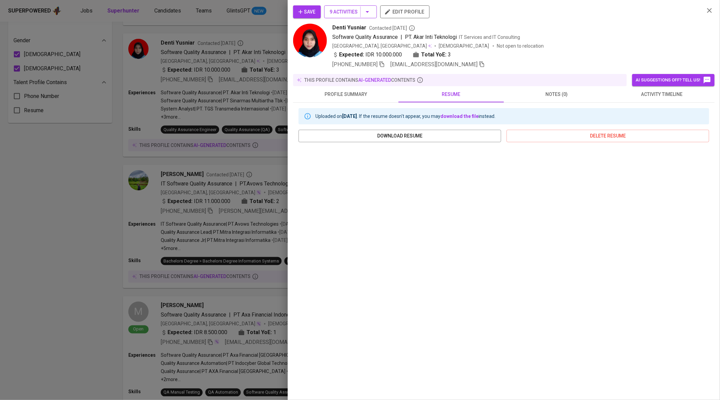
click at [370, 13] on icon "button" at bounding box center [368, 12] width 8 height 8
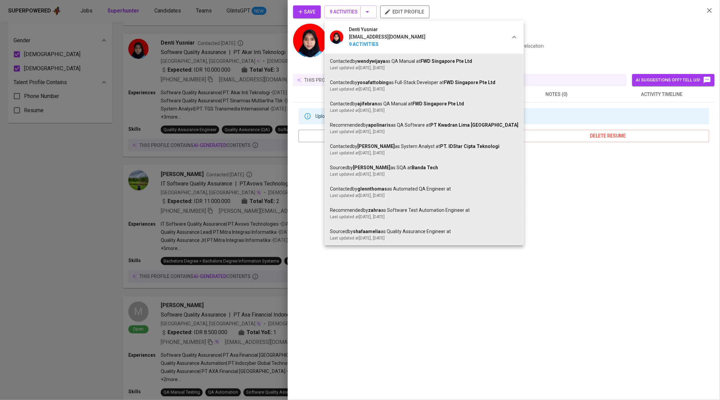
click at [574, 38] on div at bounding box center [360, 200] width 720 height 400
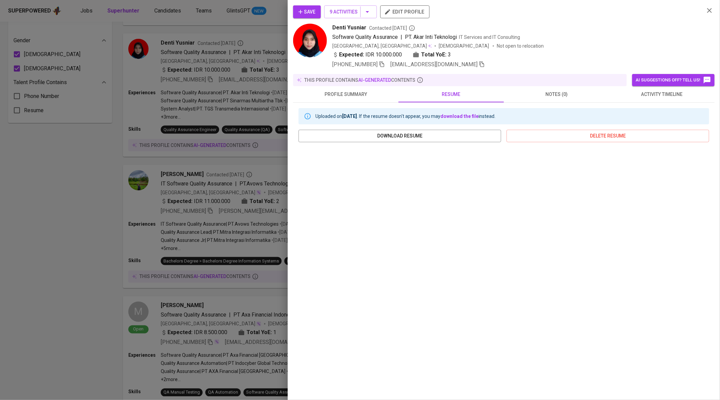
click at [308, 14] on span "Save" at bounding box center [307, 12] width 17 height 8
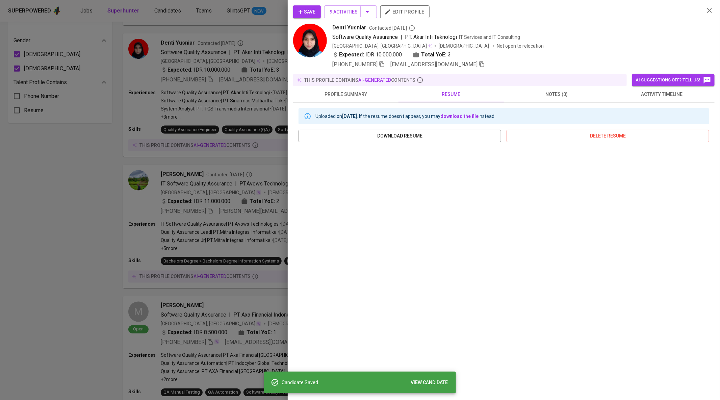
click at [189, 84] on div at bounding box center [360, 200] width 720 height 400
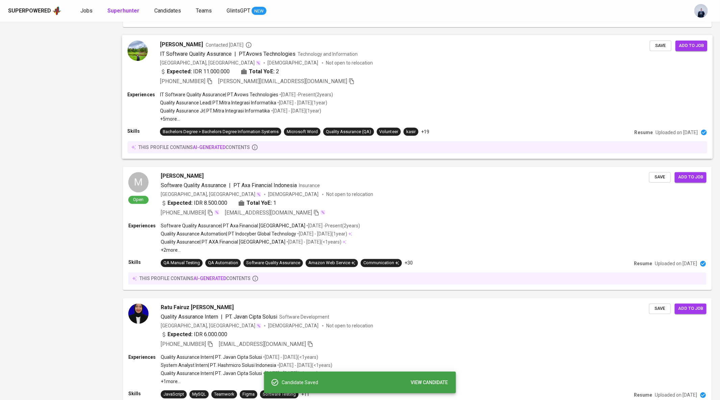
scroll to position [587, 0]
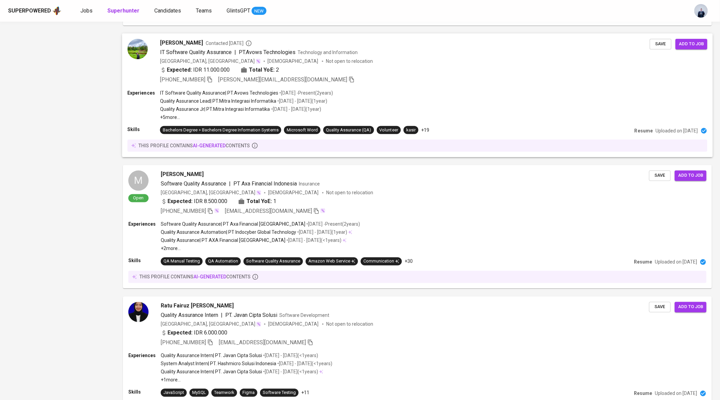
click at [389, 72] on div "Expected: IDR 11.000.000 Total YoE: 2" at bounding box center [405, 71] width 490 height 10
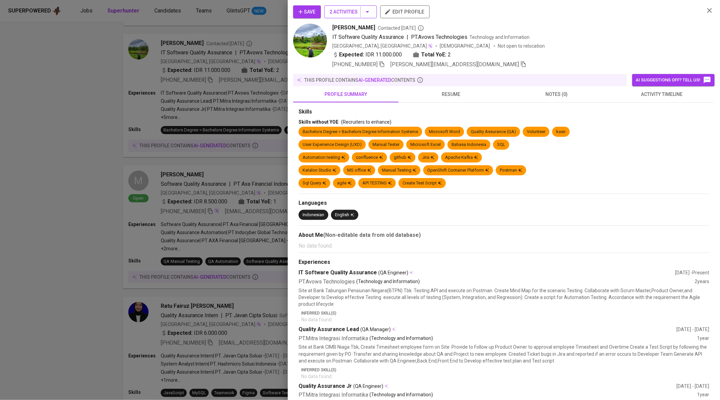
click at [368, 12] on icon "button" at bounding box center [368, 12] width 8 height 8
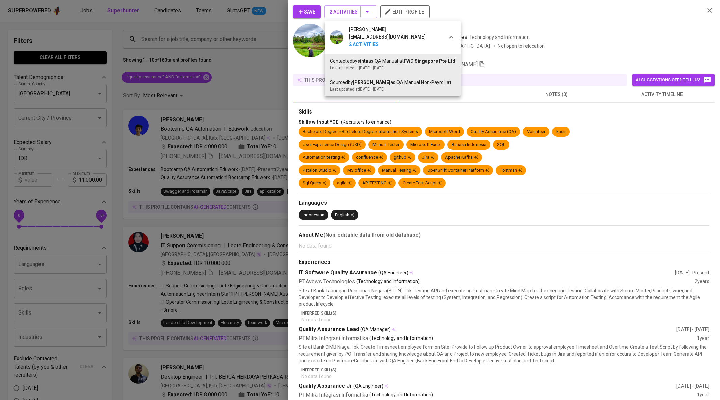
scroll to position [587, 0]
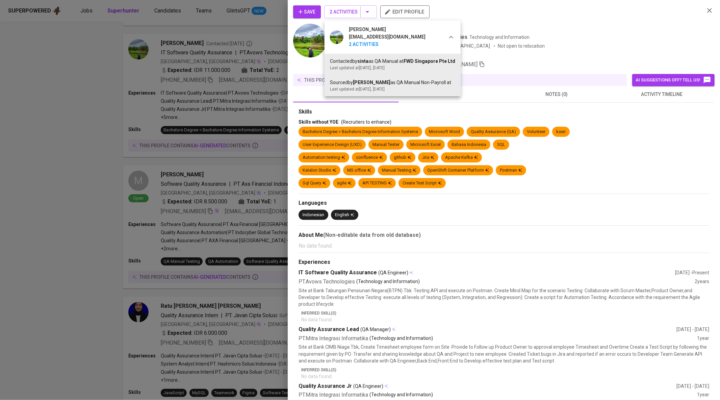
click at [546, 48] on div at bounding box center [360, 200] width 720 height 400
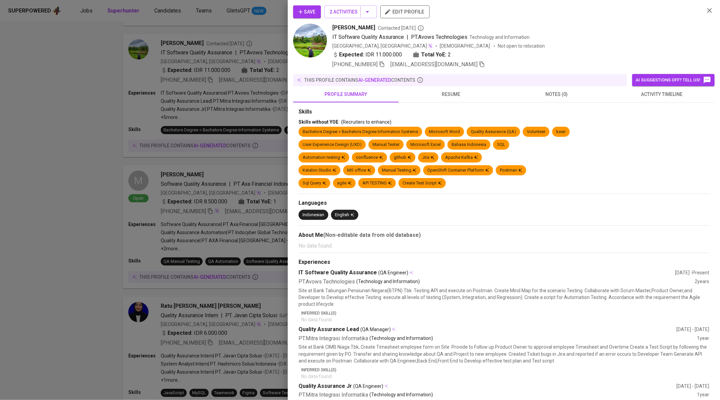
click at [458, 94] on span "resume" at bounding box center [451, 94] width 97 height 8
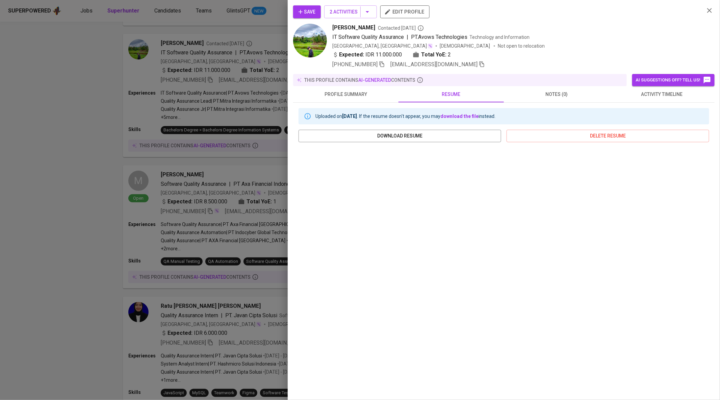
click at [148, 175] on div at bounding box center [360, 200] width 720 height 400
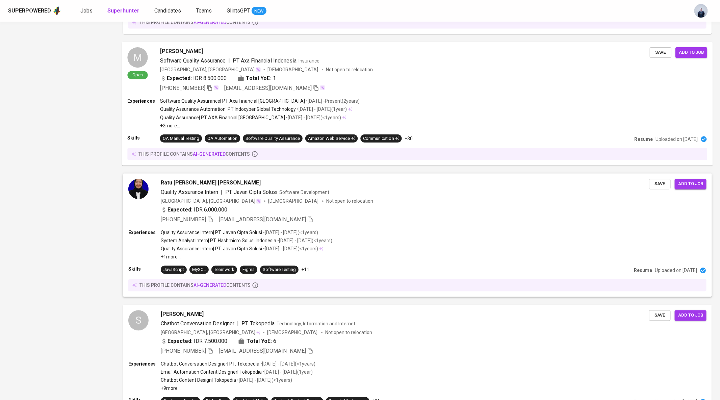
scroll to position [712, 0]
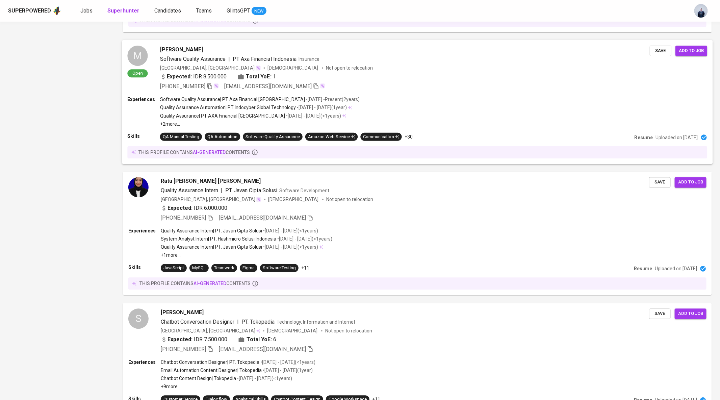
click at [387, 83] on div "+62 896-5416-0499 zaa.mutia01@gmail.com" at bounding box center [405, 87] width 490 height 8
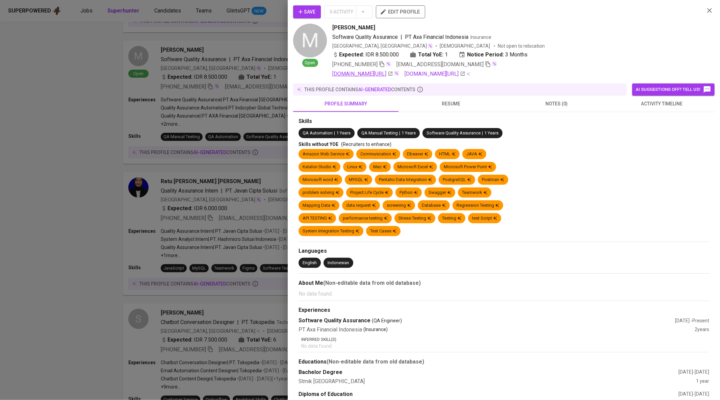
click at [393, 74] on link "linkedin.com/in/mutia-zaroh-a4a31b217" at bounding box center [362, 74] width 61 height 8
click at [307, 13] on span "Save" at bounding box center [307, 12] width 17 height 8
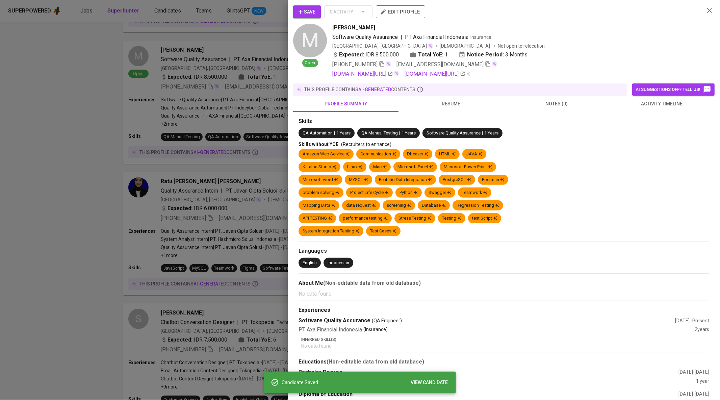
click at [138, 117] on div at bounding box center [360, 200] width 720 height 400
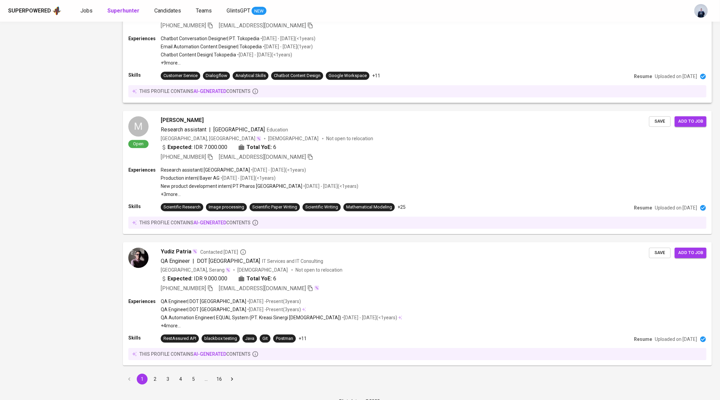
scroll to position [1044, 0]
